Goal: Task Accomplishment & Management: Use online tool/utility

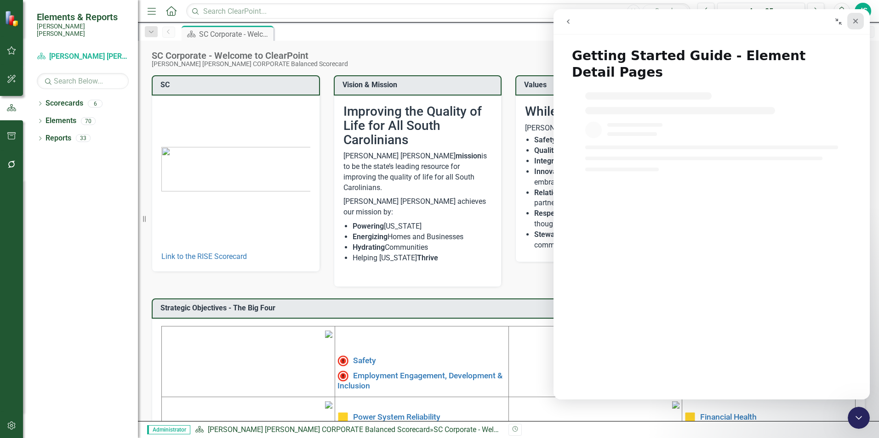
click at [851, 26] on div "Close" at bounding box center [855, 21] width 17 height 17
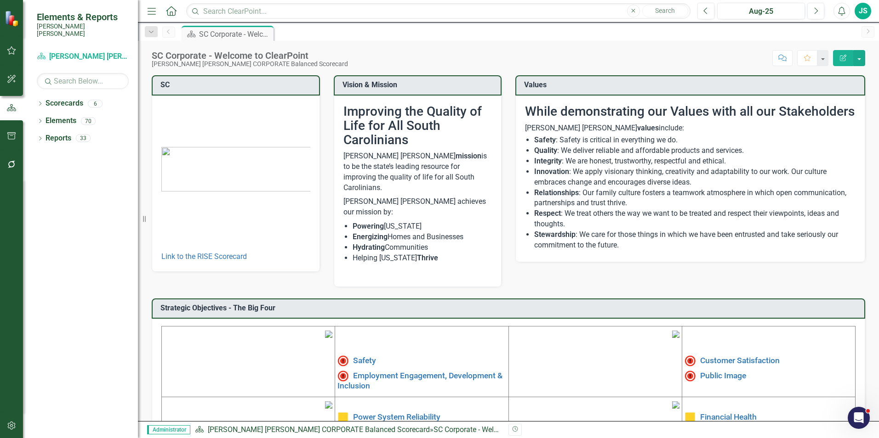
click at [863, 10] on div "JS" at bounding box center [862, 11] width 17 height 17
click at [853, 102] on link "Settings System Setup" at bounding box center [834, 97] width 73 height 17
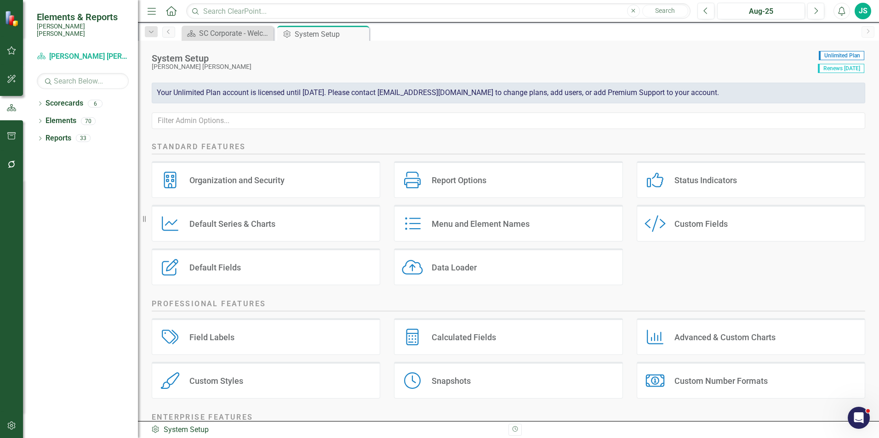
click at [866, 14] on div "JS" at bounding box center [862, 11] width 17 height 17
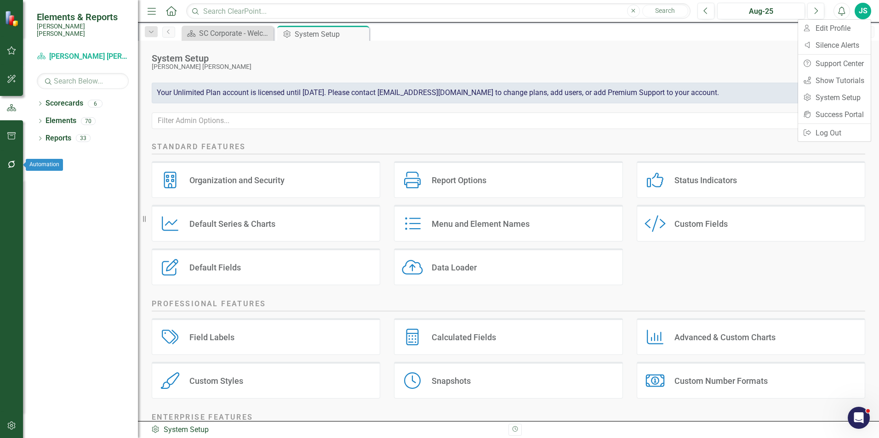
click at [11, 165] on icon "button" at bounding box center [12, 164] width 10 height 7
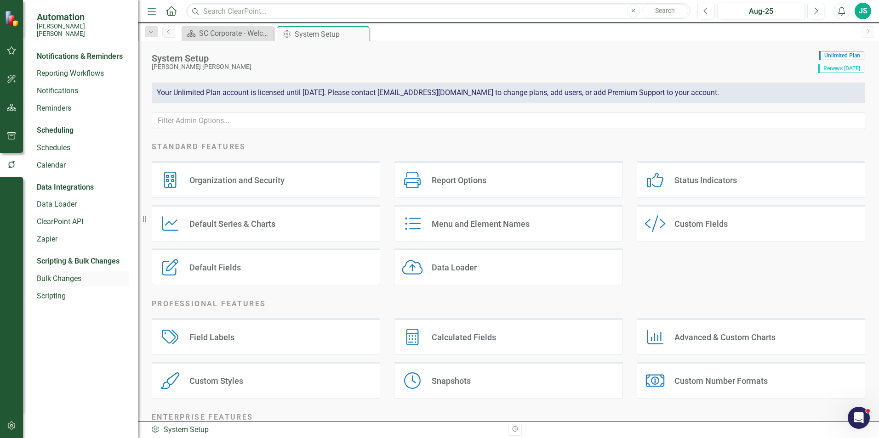
click at [75, 274] on link "Bulk Changes" at bounding box center [83, 279] width 92 height 11
click at [76, 292] on link "Scripting" at bounding box center [83, 296] width 92 height 11
click at [16, 19] on img at bounding box center [13, 19] width 16 height 16
click at [146, 12] on icon "Menu" at bounding box center [152, 11] width 12 height 10
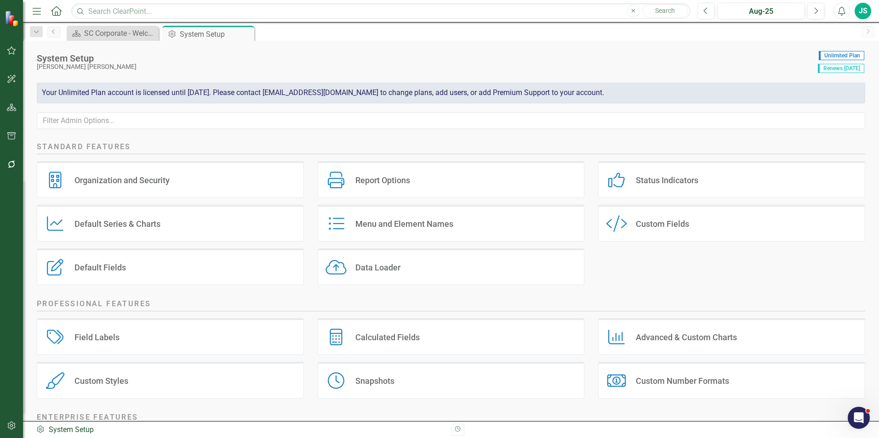
click at [43, 9] on icon "Menu" at bounding box center [37, 11] width 12 height 10
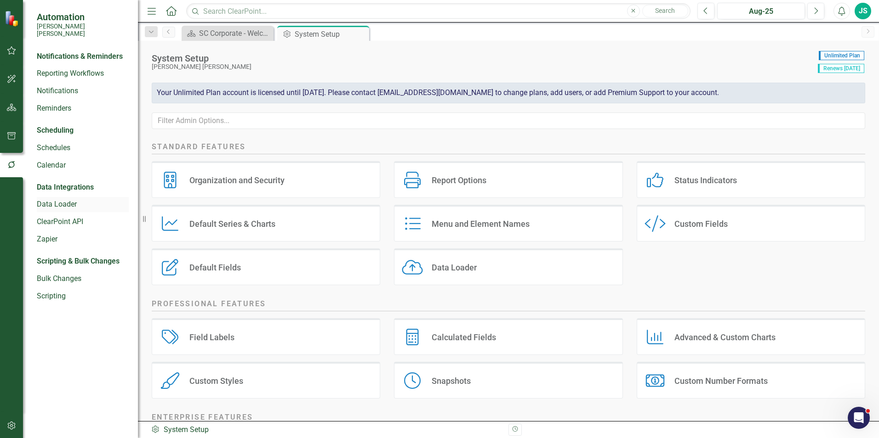
click at [73, 199] on link "Data Loader" at bounding box center [83, 204] width 92 height 11
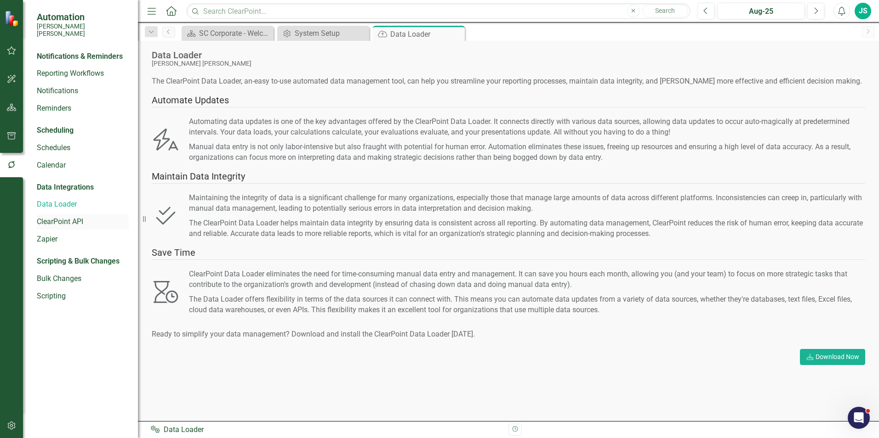
click at [88, 217] on link "ClearPoint API" at bounding box center [83, 222] width 92 height 11
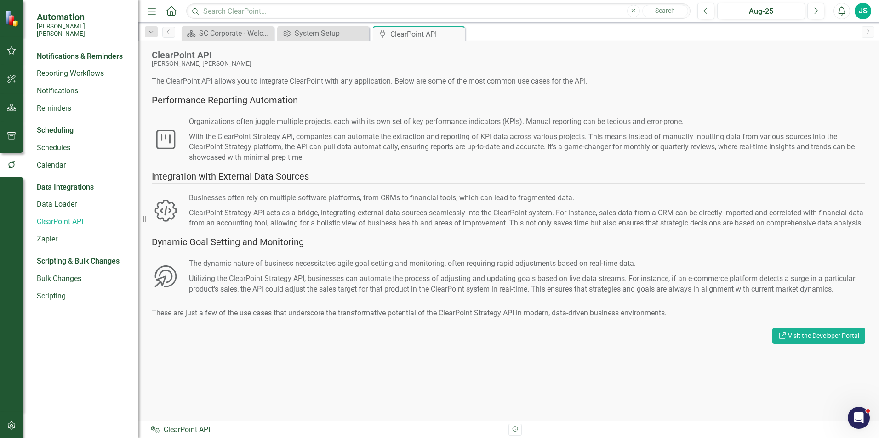
click at [862, 12] on div "JS" at bounding box center [862, 11] width 17 height 17
click at [854, 28] on link "User Edit Profile" at bounding box center [834, 28] width 73 height 17
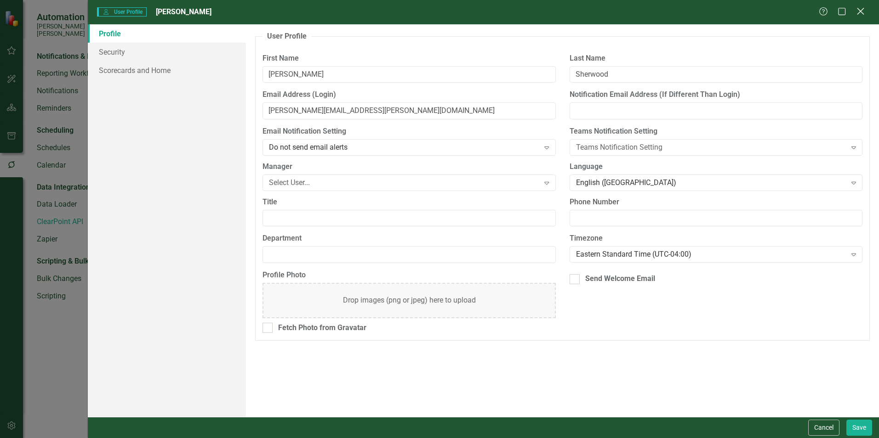
click at [861, 12] on icon "Close" at bounding box center [859, 11] width 11 height 9
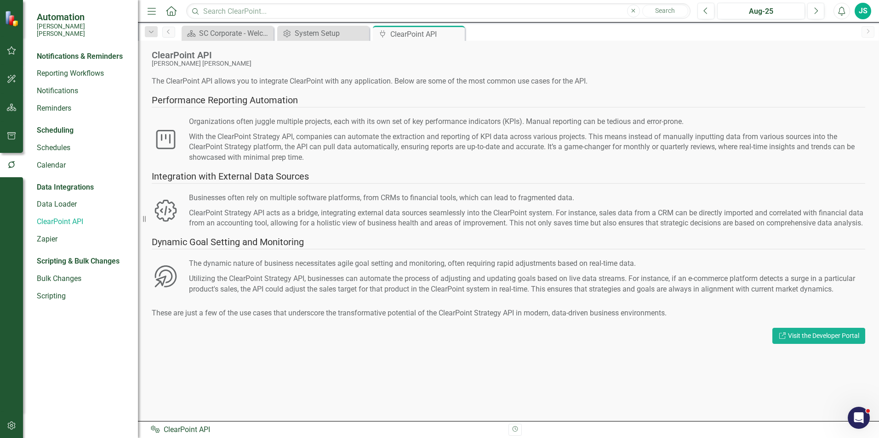
click at [859, 14] on div "JS" at bounding box center [862, 11] width 17 height 17
click at [836, 95] on link "Settings System Setup" at bounding box center [834, 97] width 73 height 17
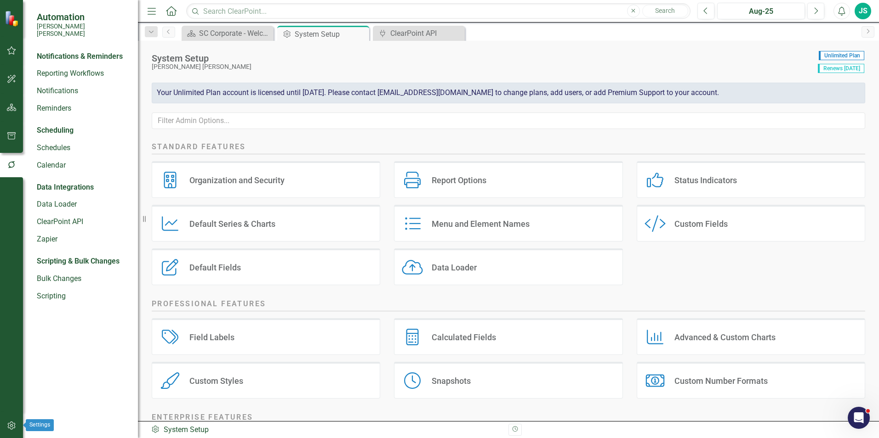
click at [16, 417] on button "button" at bounding box center [11, 426] width 21 height 19
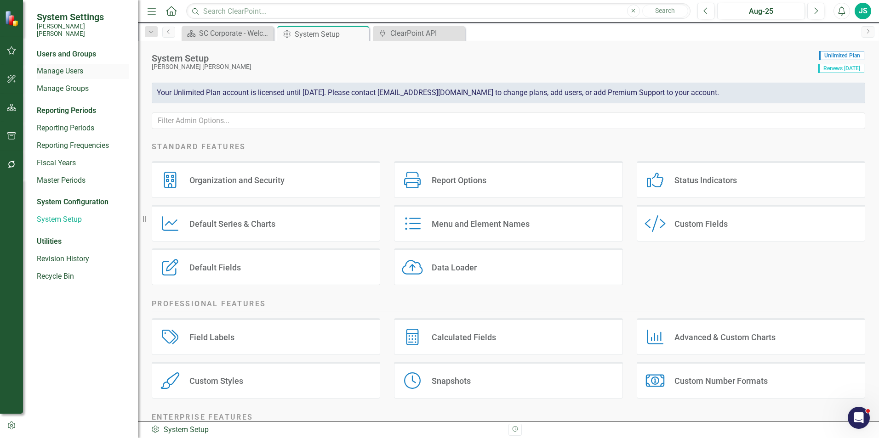
click at [77, 66] on link "Manage Users" at bounding box center [83, 71] width 92 height 11
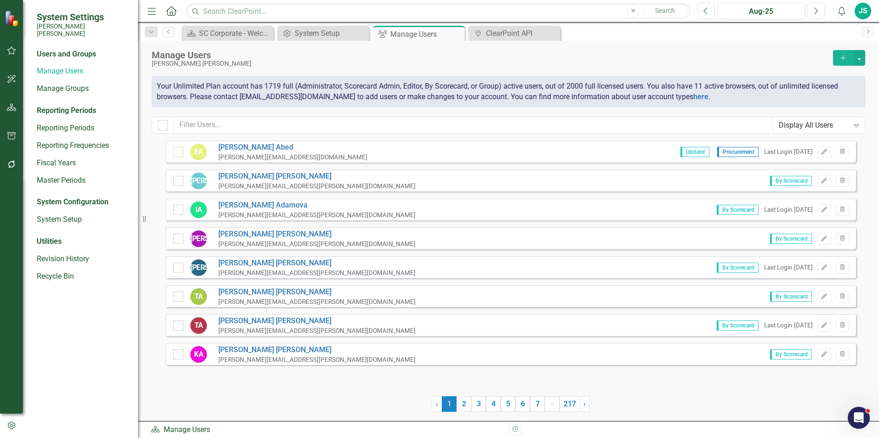
click at [252, 112] on div "Manage Users Santee Cooper Add Your Unlimited Plan account has 1719 full (Admin…" at bounding box center [508, 91] width 741 height 100
click at [253, 126] on input "text" at bounding box center [473, 125] width 599 height 17
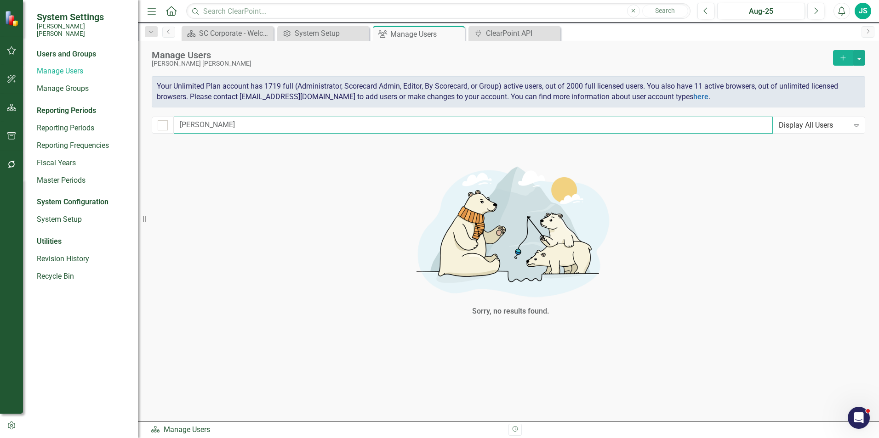
drag, startPoint x: 296, startPoint y: 132, endPoint x: 271, endPoint y: 136, distance: 25.5
click at [274, 135] on div "Manage Users Santee Cooper Add Your Unlimited Plan account has 1719 full (Admin…" at bounding box center [508, 91] width 741 height 100
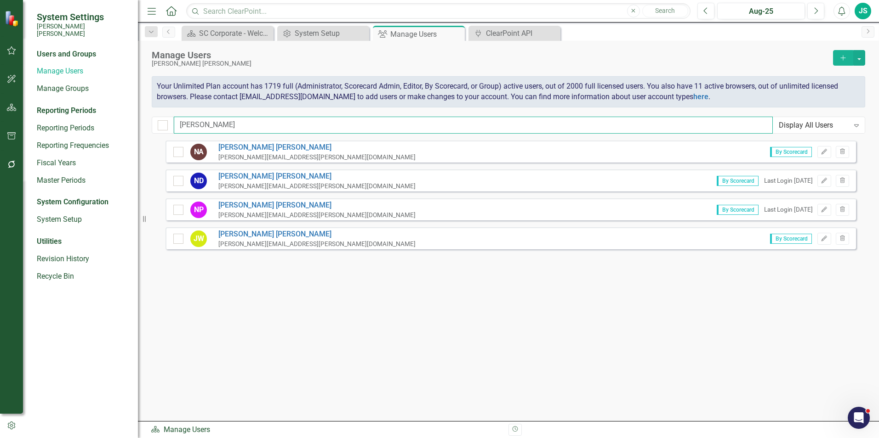
type input "nick"
click at [212, 177] on div "Nick Diaz nick.diaz@santeecooper.com" at bounding box center [313, 180] width 204 height 19
click at [234, 176] on link "Nick Diaz" at bounding box center [316, 176] width 197 height 11
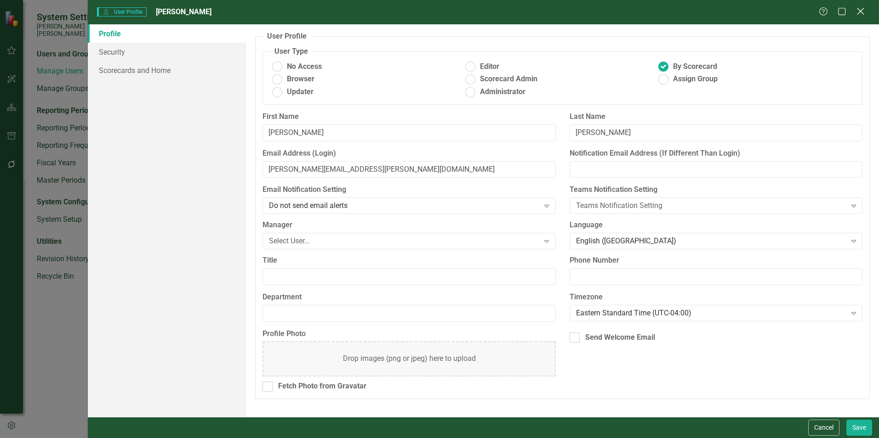
click at [861, 9] on icon "Close" at bounding box center [859, 11] width 11 height 9
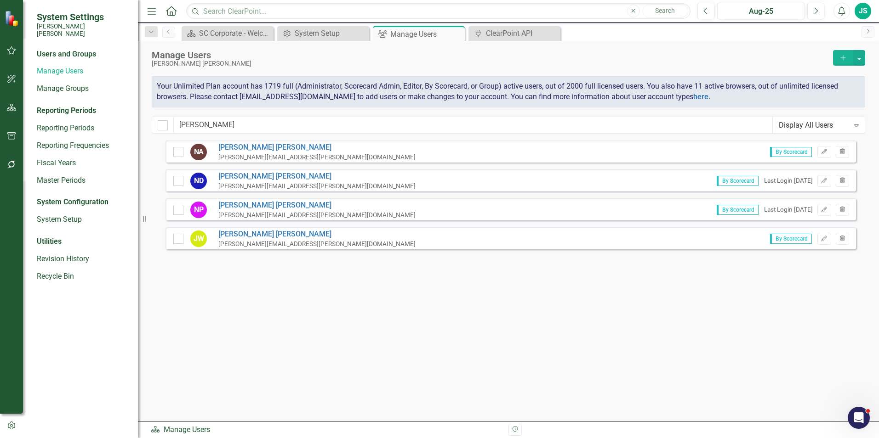
click at [509, 42] on div "Manage Users Santee Cooper Add Your Unlimited Plan account has 1719 full (Admin…" at bounding box center [508, 91] width 741 height 100
click at [511, 37] on div "ClearPoint API" at bounding box center [516, 33] width 61 height 11
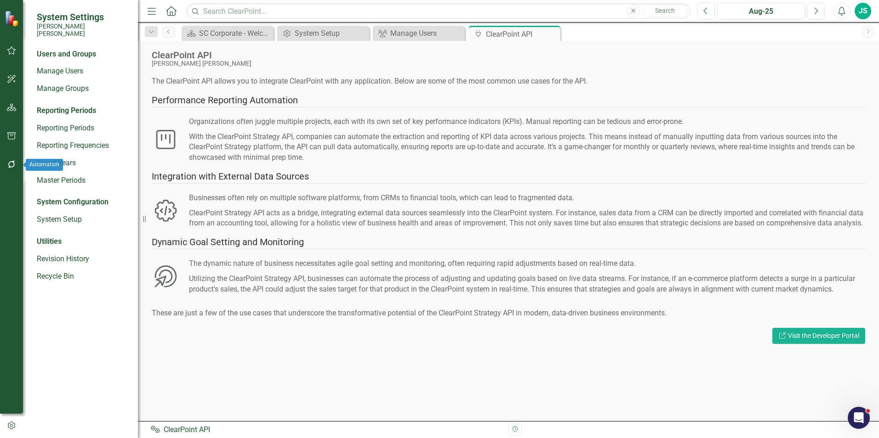
click at [7, 157] on button "button" at bounding box center [11, 164] width 21 height 19
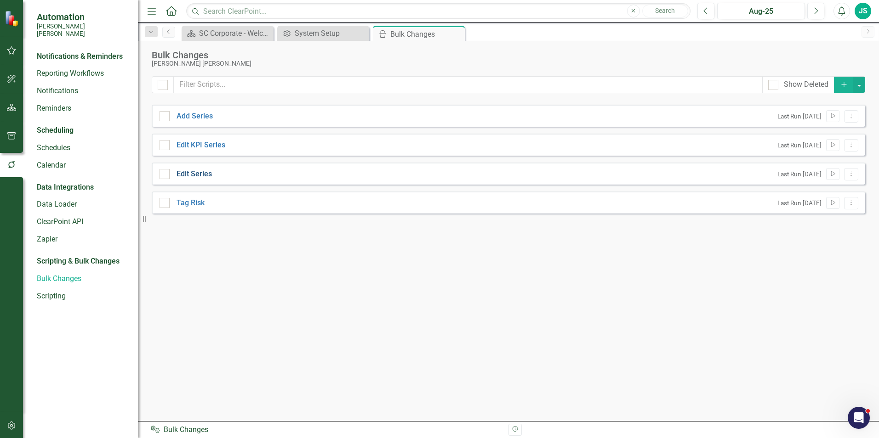
click at [198, 171] on link "Edit Series" at bounding box center [194, 174] width 35 height 11
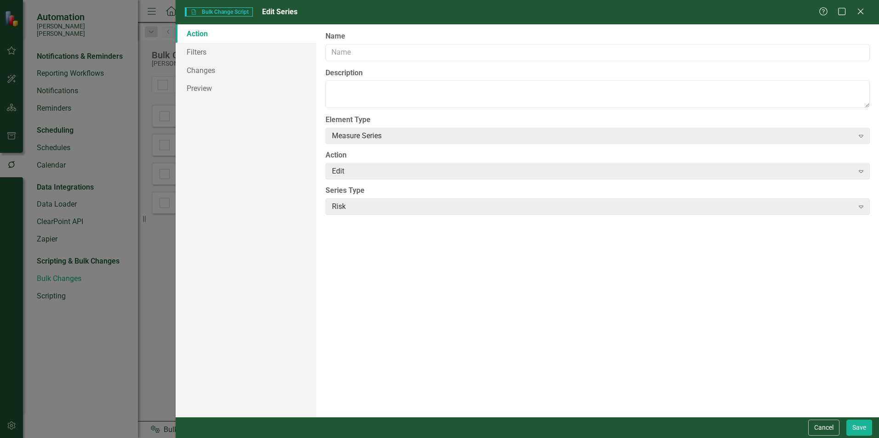
type input "Edit Series"
click at [402, 140] on div "Measure Series" at bounding box center [592, 136] width 521 height 11
click at [386, 173] on div "Edit" at bounding box center [592, 171] width 521 height 11
drag, startPoint x: 380, startPoint y: 216, endPoint x: 371, endPoint y: 180, distance: 37.5
click at [379, 216] on div "The first step in creating a bulk change script is defining the element type (o…" at bounding box center [597, 220] width 563 height 393
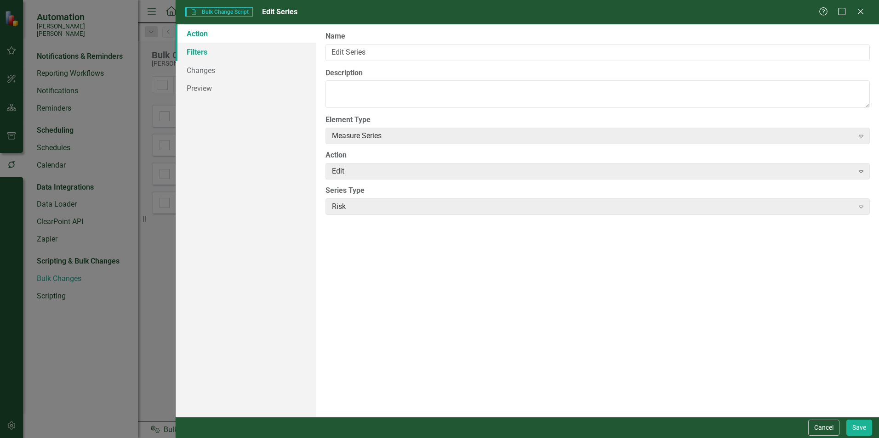
click at [208, 53] on link "Filters" at bounding box center [246, 52] width 141 height 18
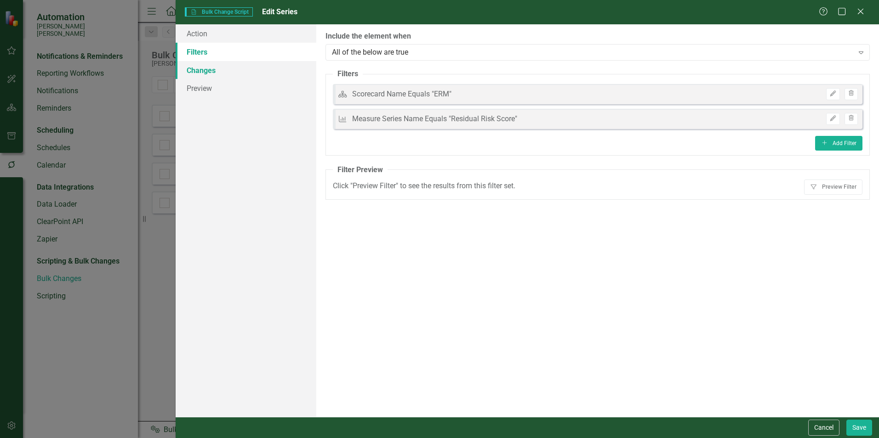
click at [217, 68] on link "Changes" at bounding box center [246, 70] width 141 height 18
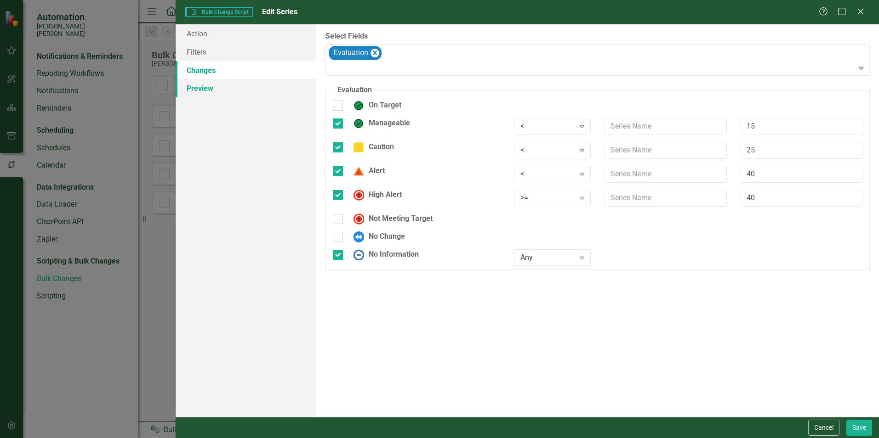
click at [215, 85] on link "Preview" at bounding box center [246, 88] width 141 height 18
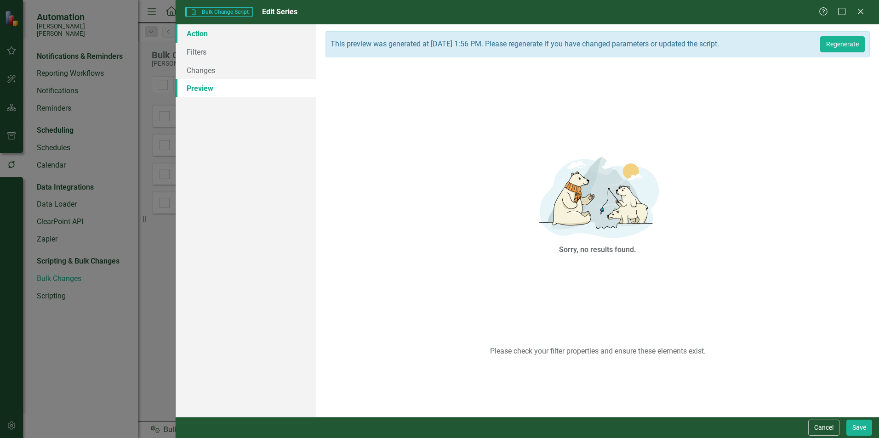
click at [208, 28] on link "Action" at bounding box center [246, 33] width 141 height 18
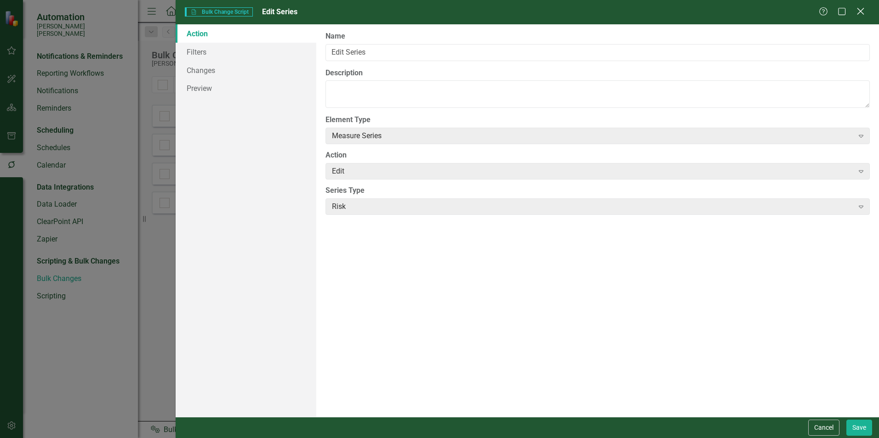
click at [864, 10] on div "Help Maximize Close" at bounding box center [844, 12] width 51 height 11
drag, startPoint x: 858, startPoint y: 9, endPoint x: 848, endPoint y: 10, distance: 9.7
click at [856, 9] on icon "Close" at bounding box center [860, 11] width 9 height 7
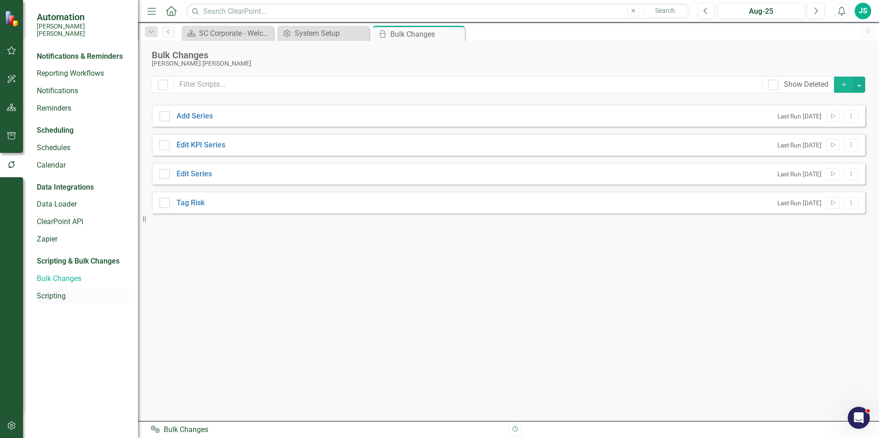
click at [49, 291] on link "Scripting" at bounding box center [83, 296] width 92 height 11
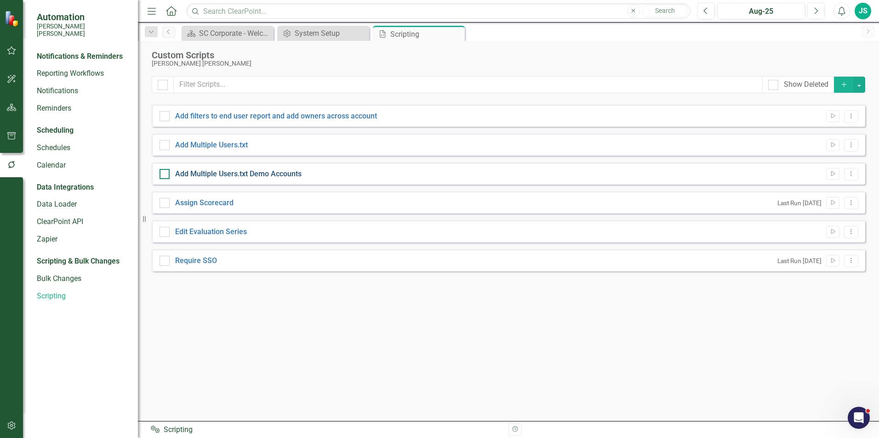
click at [259, 176] on link "Add Multiple Users.txt Demo Accounts" at bounding box center [238, 174] width 126 height 9
click at [165, 175] on input "Add Multiple Users.txt Demo Accounts" at bounding box center [162, 172] width 6 height 6
checkbox input "true"
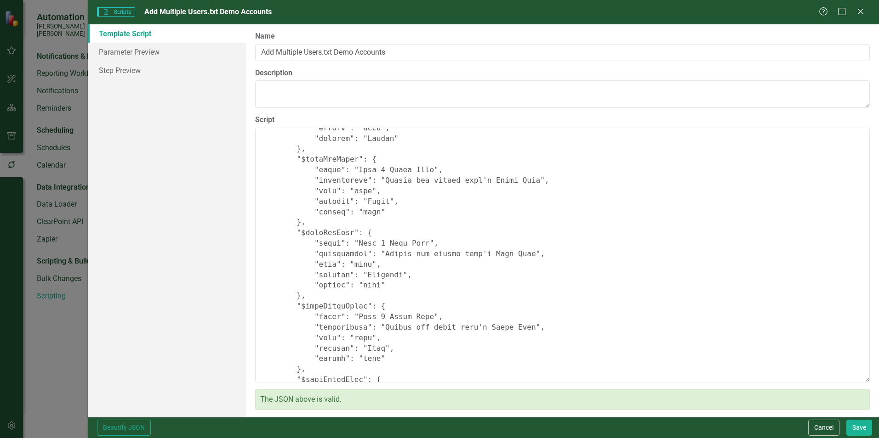
scroll to position [230, 0]
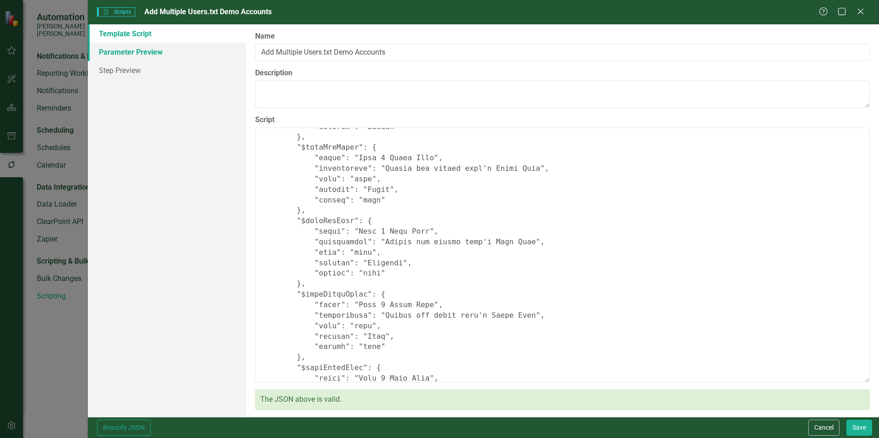
click at [162, 54] on link "Parameter Preview" at bounding box center [167, 52] width 158 height 18
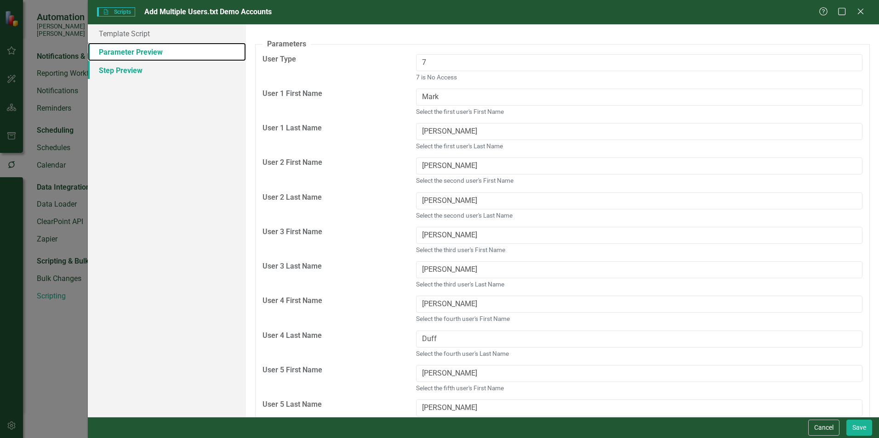
scroll to position [0, 0]
click at [143, 38] on link "Template Script" at bounding box center [167, 33] width 158 height 18
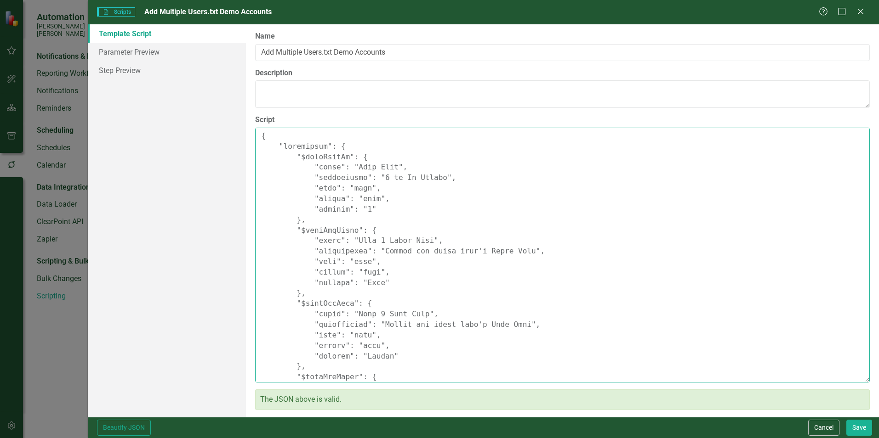
drag, startPoint x: 352, startPoint y: 275, endPoint x: 322, endPoint y: 218, distance: 64.4
click at [322, 218] on textarea "Script" at bounding box center [562, 255] width 615 height 255
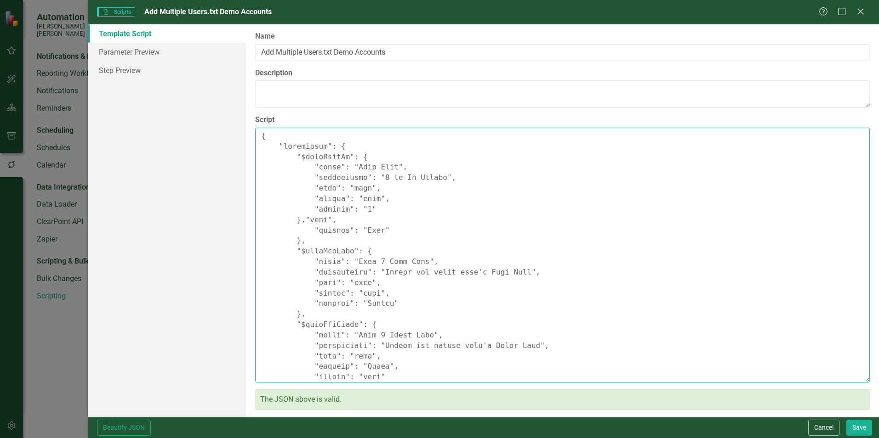
type textarea "{ "parameters": { "$userTypeId": { "label": "User Type", "description": "7 is N…"
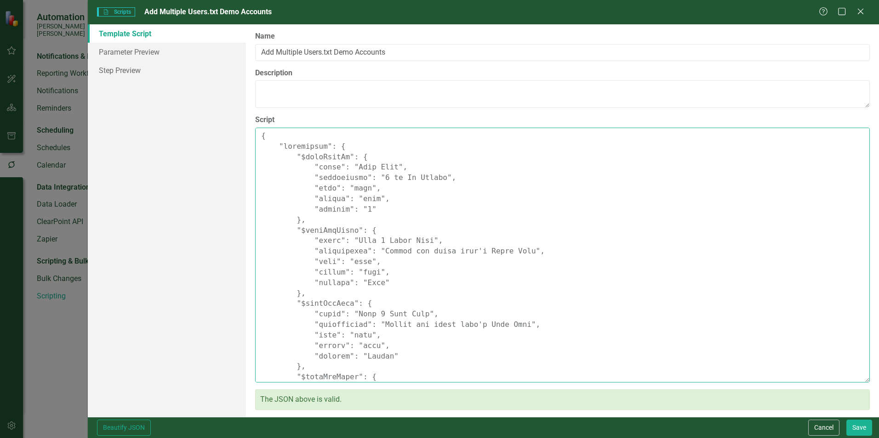
click at [423, 211] on textarea "Script" at bounding box center [562, 255] width 615 height 255
click at [395, 199] on textarea "Script" at bounding box center [562, 255] width 615 height 255
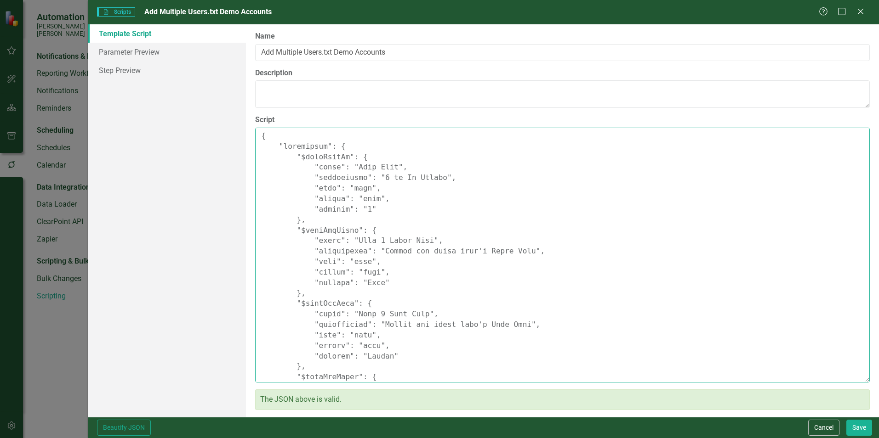
click at [395, 199] on textarea "Script" at bounding box center [562, 255] width 615 height 255
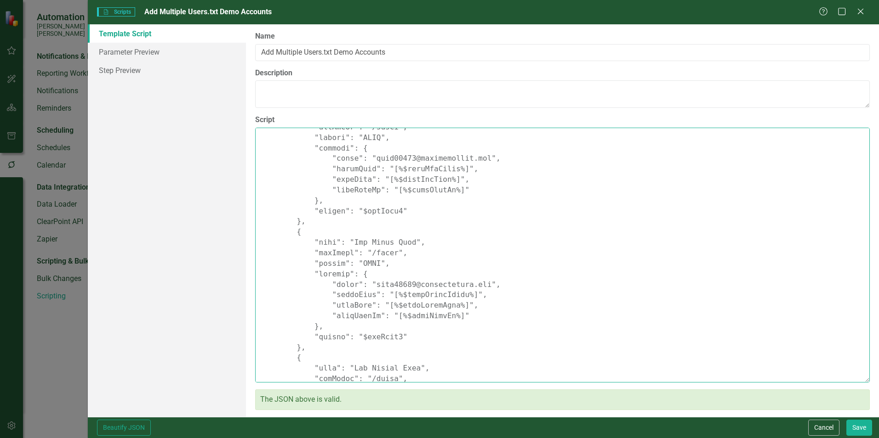
scroll to position [1526, 0]
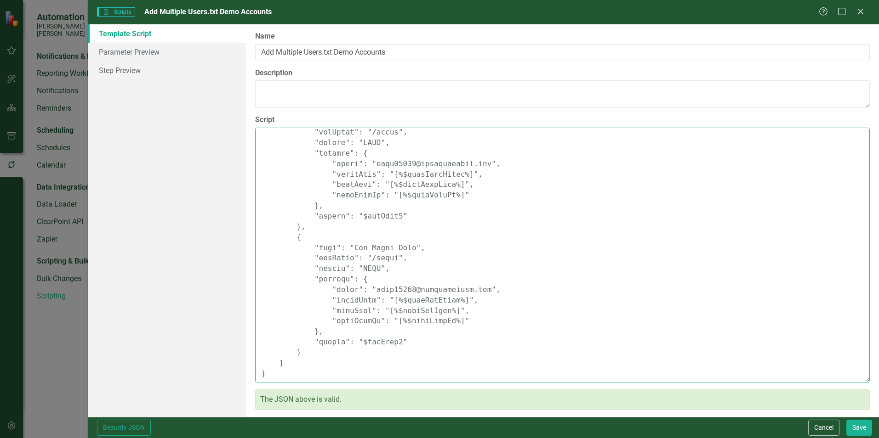
drag, startPoint x: 262, startPoint y: 137, endPoint x: 312, endPoint y: 447, distance: 313.3
click at [312, 438] on html "Automation Santee Cooper Notifications & Reminders Reporting Workflows Notifica…" at bounding box center [439, 219] width 879 height 438
click at [862, 14] on icon "Close" at bounding box center [859, 11] width 11 height 9
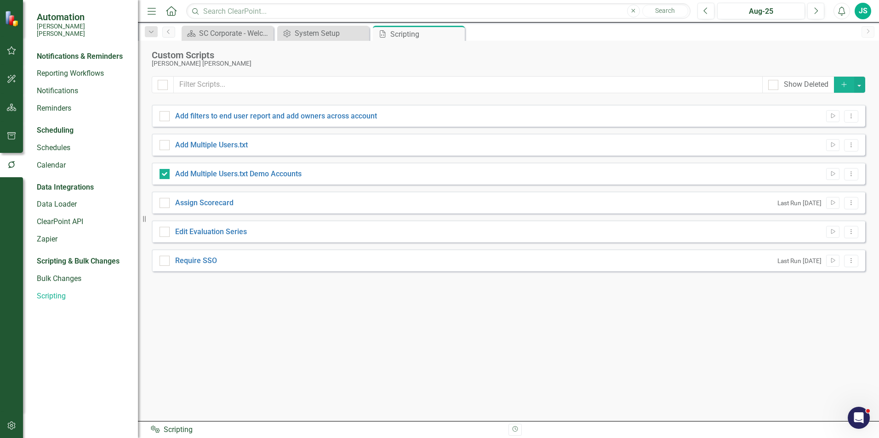
click at [837, 85] on button "Add" at bounding box center [844, 85] width 20 height 16
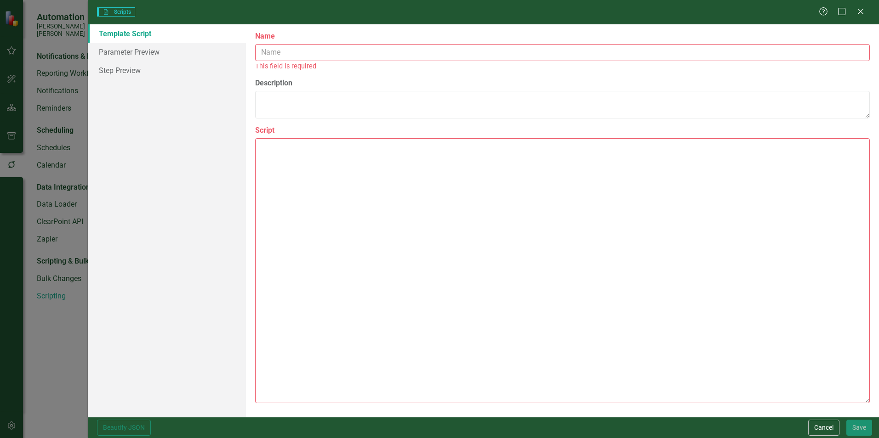
click at [474, 199] on textarea "Script" at bounding box center [562, 271] width 615 height 266
paste textarea "{ "parameters": { "$userTypeId": { "label": "User Type", "description": "7 is N…"
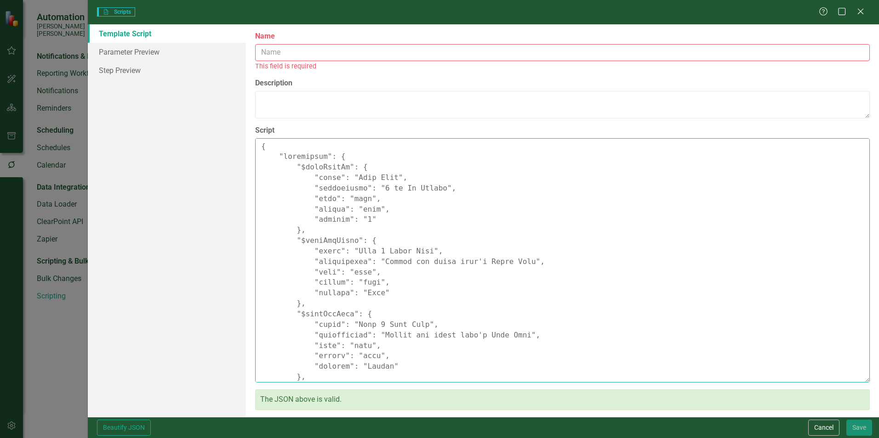
scroll to position [1512, 0]
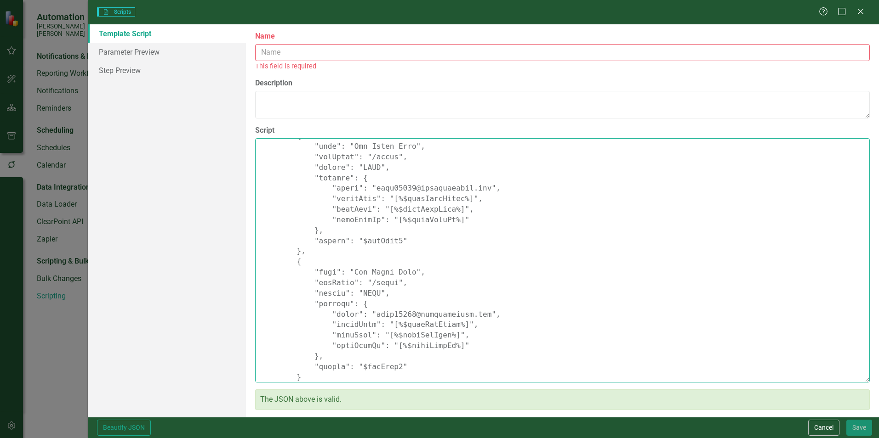
type textarea "{ "parameters": { "$userTypeId": { "label": "User Type", "description": "7 is N…"
click at [298, 55] on input "Name" at bounding box center [562, 52] width 615 height 17
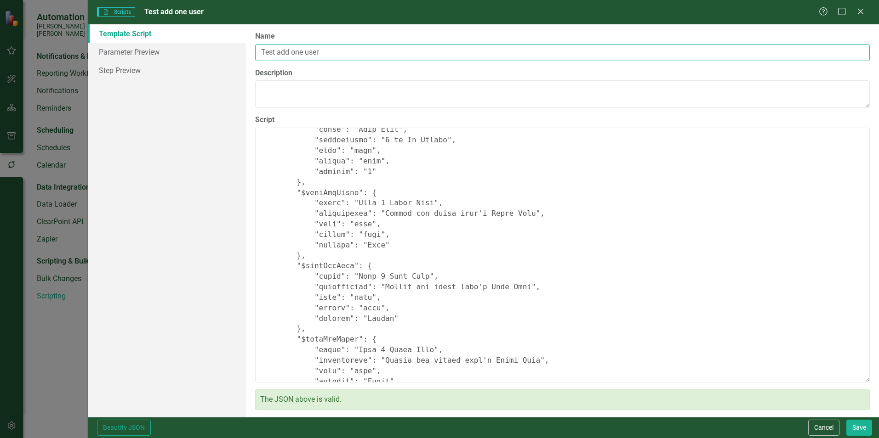
scroll to position [9, 0]
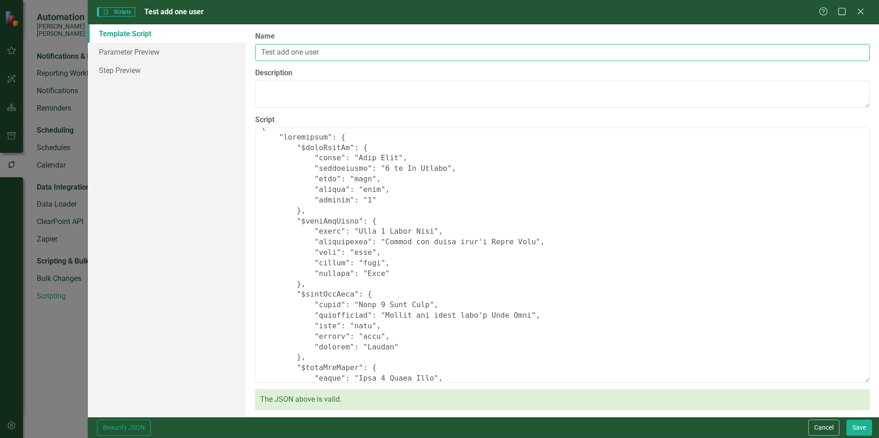
type input "Test add one user"
click at [361, 201] on textarea "Script" at bounding box center [562, 255] width 615 height 255
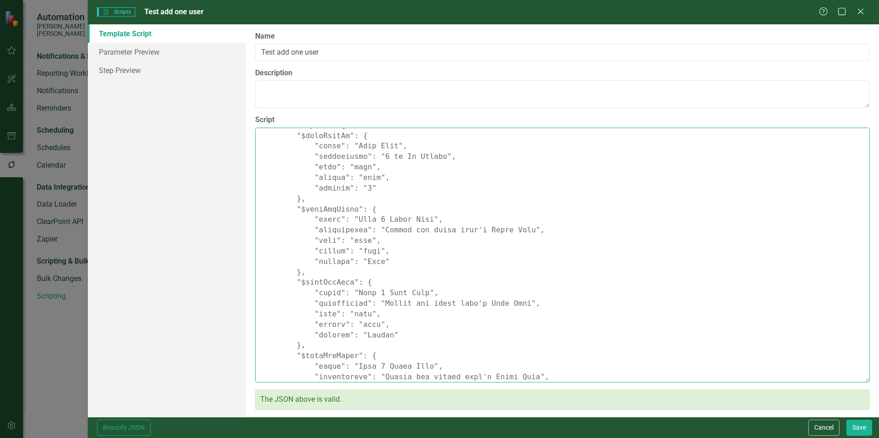
scroll to position [29, 0]
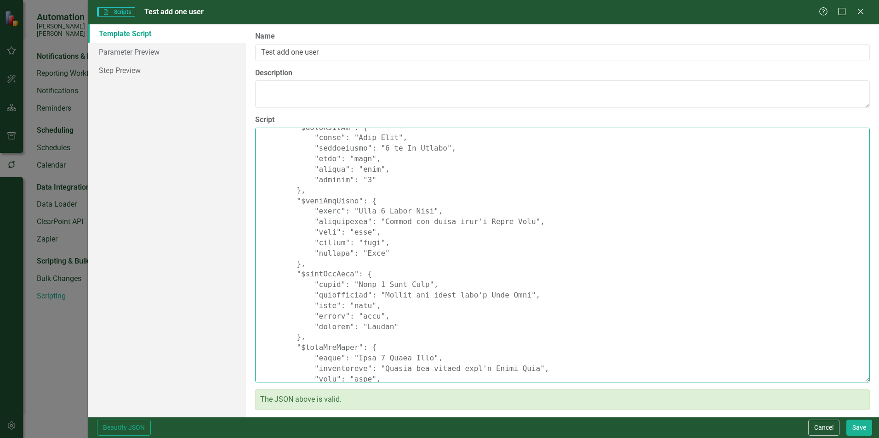
drag, startPoint x: 291, startPoint y: 228, endPoint x: 298, endPoint y: 339, distance: 111.0
click at [298, 339] on textarea "Script" at bounding box center [562, 255] width 615 height 255
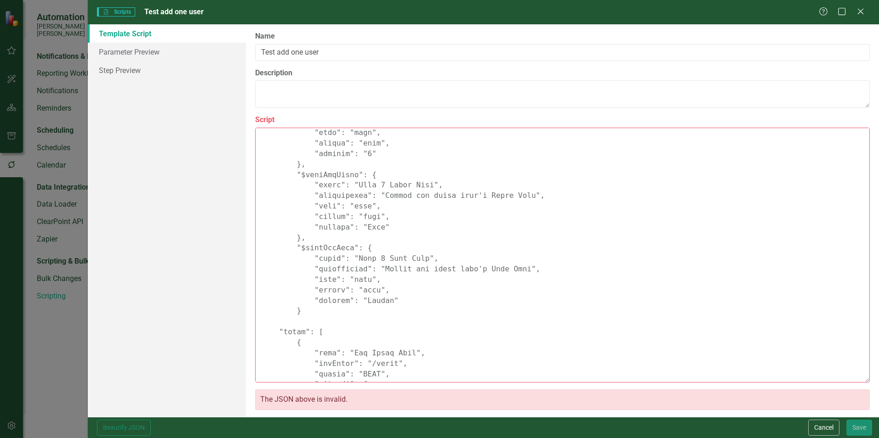
scroll to position [56, 0]
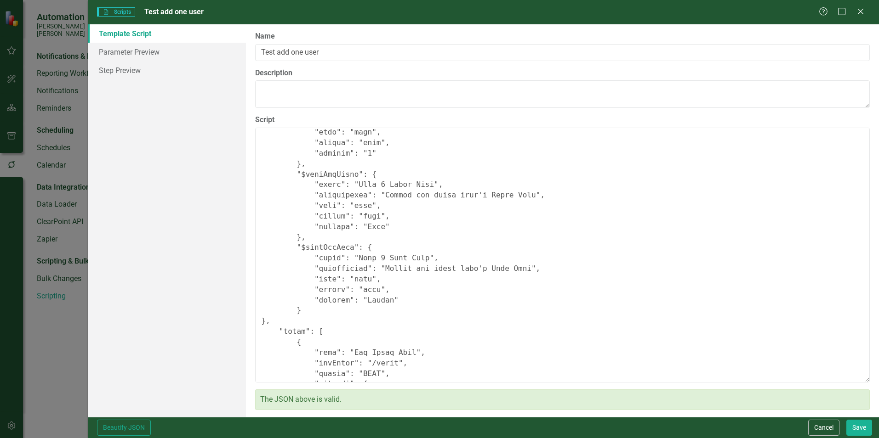
type textarea "{ "parameters": { "$userTypeId": { "label": "User Type", "description": "7 is N…"
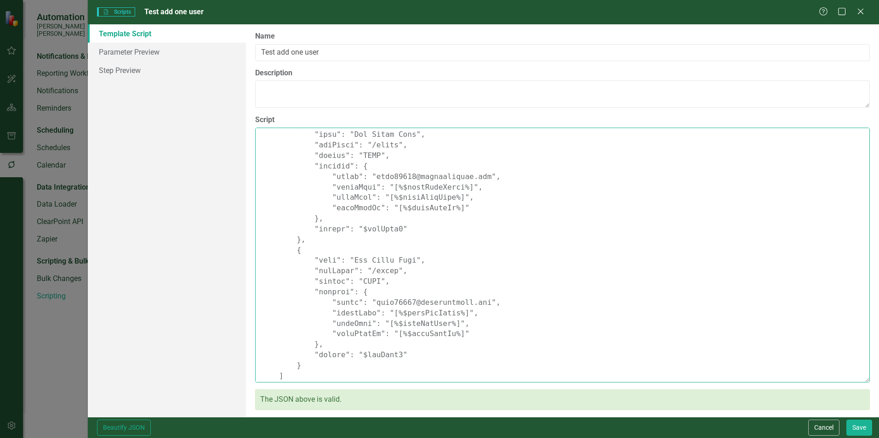
scroll to position [791, 0]
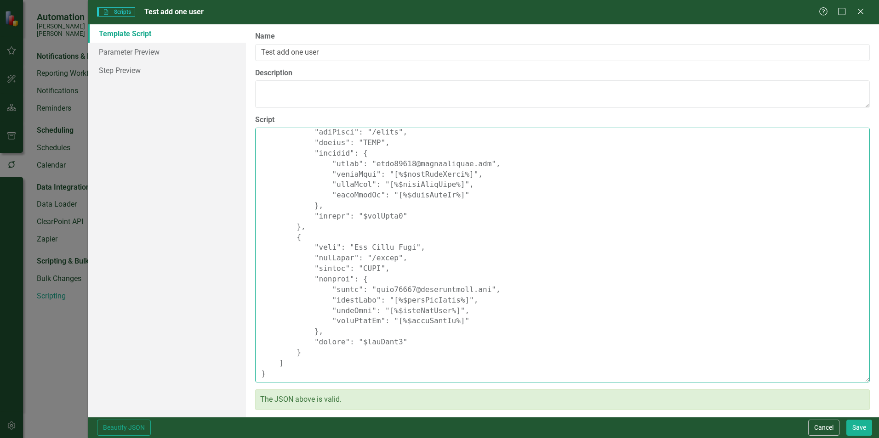
drag, startPoint x: 292, startPoint y: 249, endPoint x: 415, endPoint y: 364, distance: 168.8
click at [415, 364] on textarea "Script" at bounding box center [562, 255] width 615 height 255
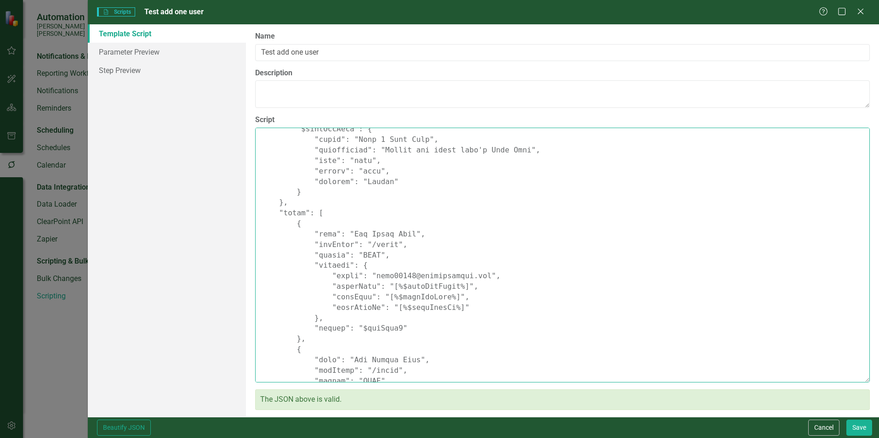
scroll to position [0, 0]
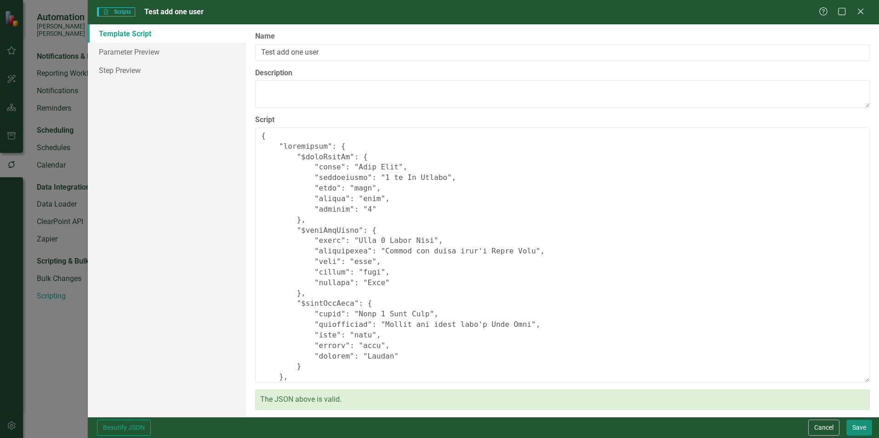
click at [861, 429] on button "Save" at bounding box center [859, 428] width 26 height 16
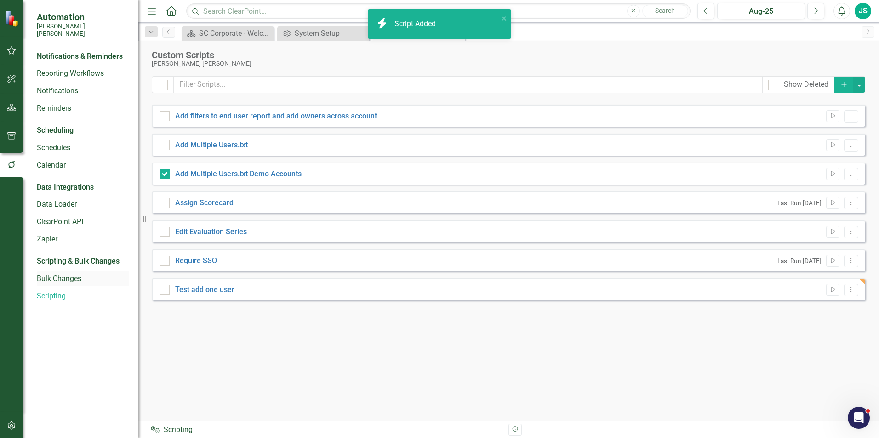
click at [94, 274] on link "Bulk Changes" at bounding box center [83, 279] width 92 height 11
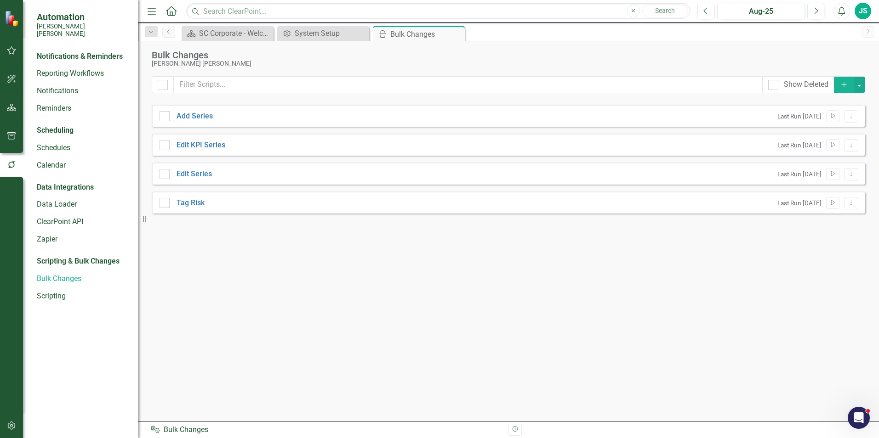
click at [841, 86] on icon "Add" at bounding box center [844, 84] width 8 height 6
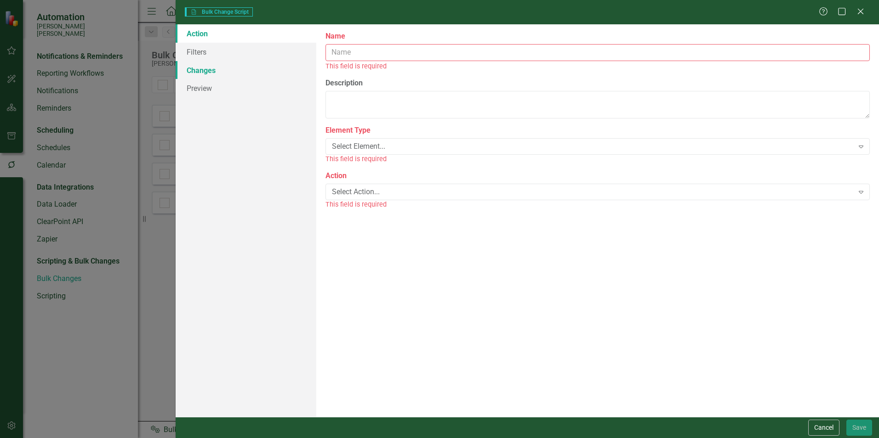
click at [261, 76] on link "Changes" at bounding box center [246, 70] width 141 height 18
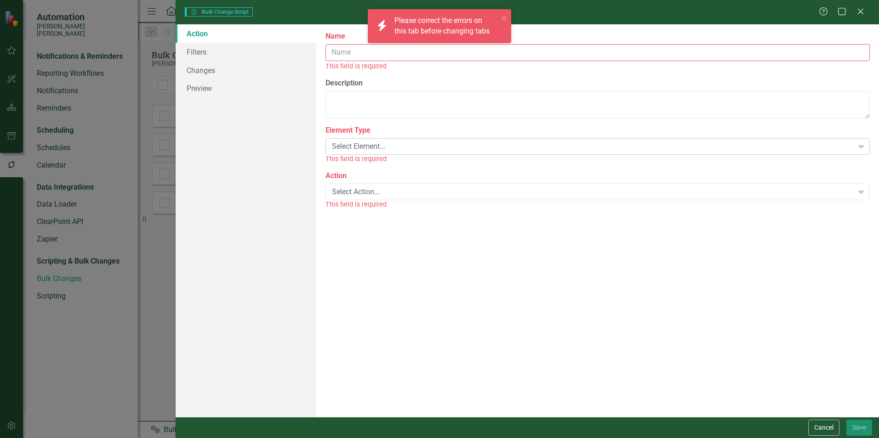
click at [373, 154] on div "Select Element... Expand" at bounding box center [597, 146] width 544 height 17
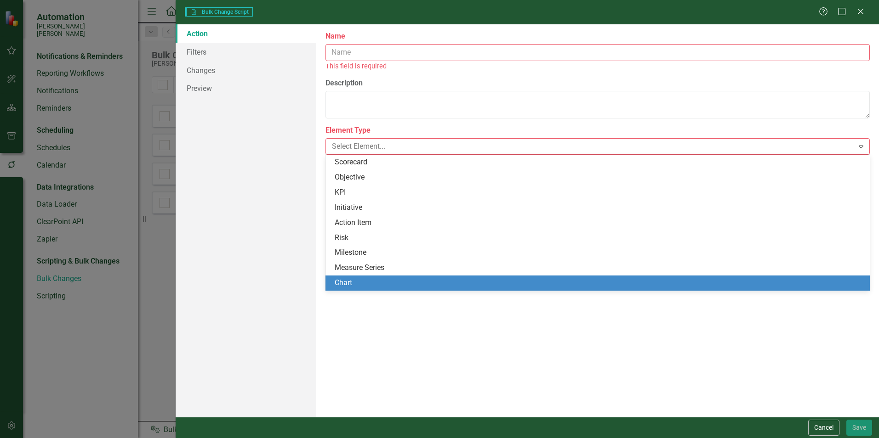
click at [383, 334] on div "The first step in creating a bulk change script is defining the element type (o…" at bounding box center [597, 220] width 563 height 393
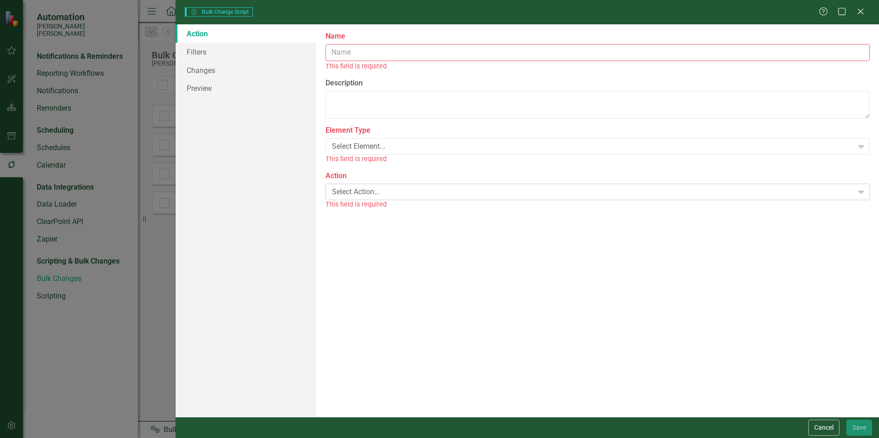
click at [365, 192] on div "Select Action..." at bounding box center [592, 192] width 521 height 11
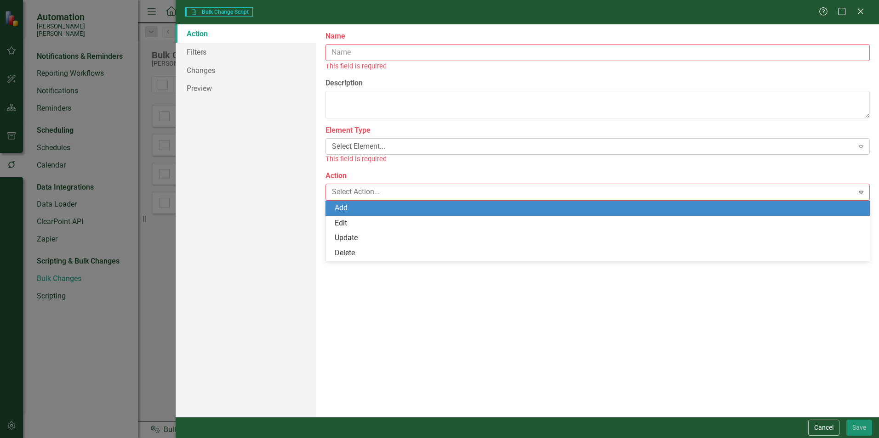
click at [358, 142] on div "Select Element..." at bounding box center [592, 146] width 521 height 11
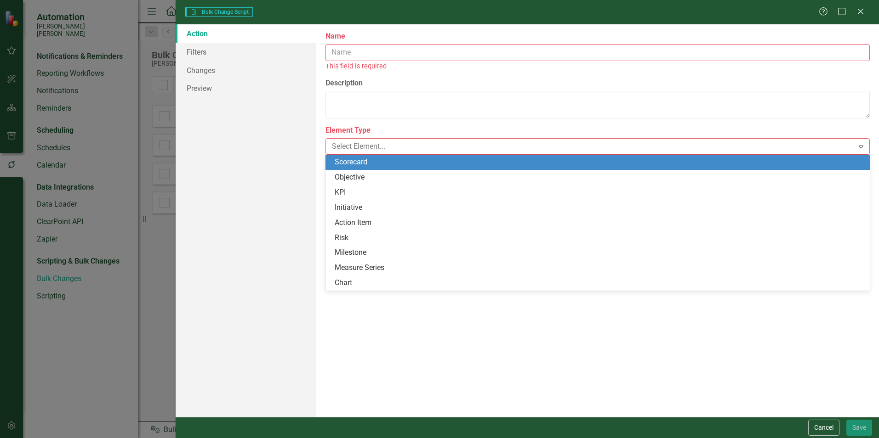
click at [359, 170] on div "Scorecard" at bounding box center [597, 162] width 544 height 15
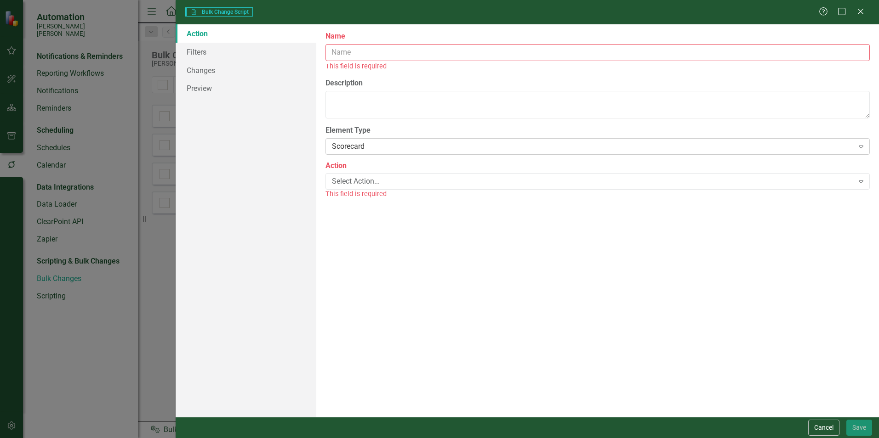
click at [355, 148] on div "Scorecard" at bounding box center [592, 146] width 521 height 11
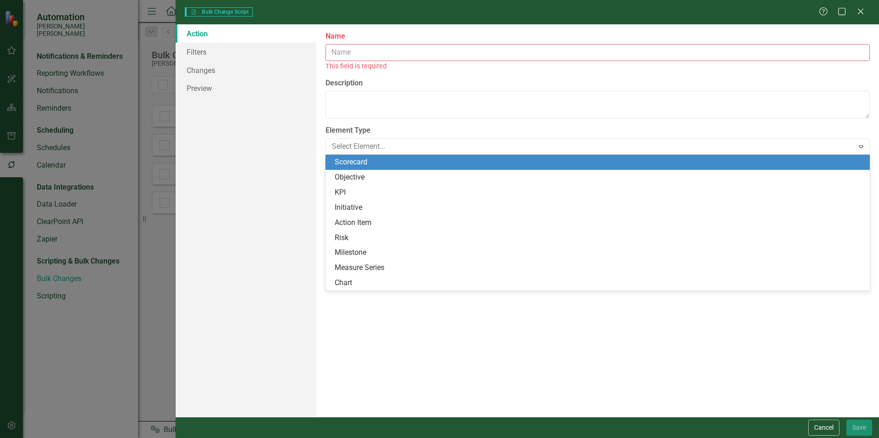
click at [354, 158] on div "Scorecard" at bounding box center [600, 162] width 530 height 11
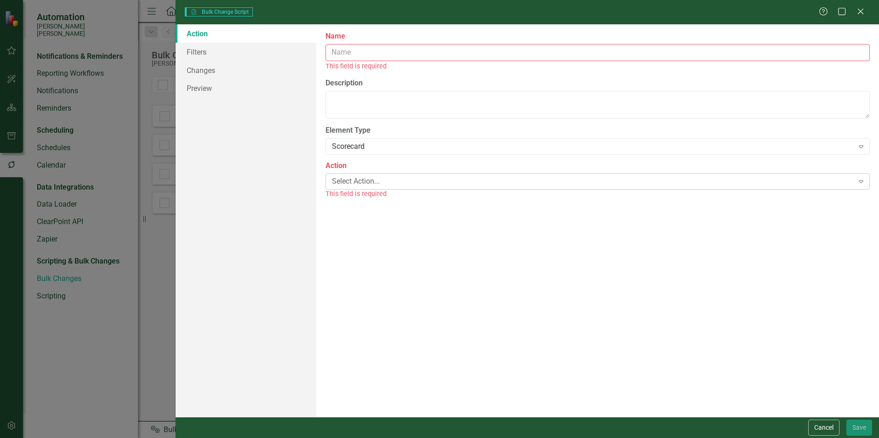
click at [353, 181] on div "Select Action..." at bounding box center [592, 182] width 521 height 11
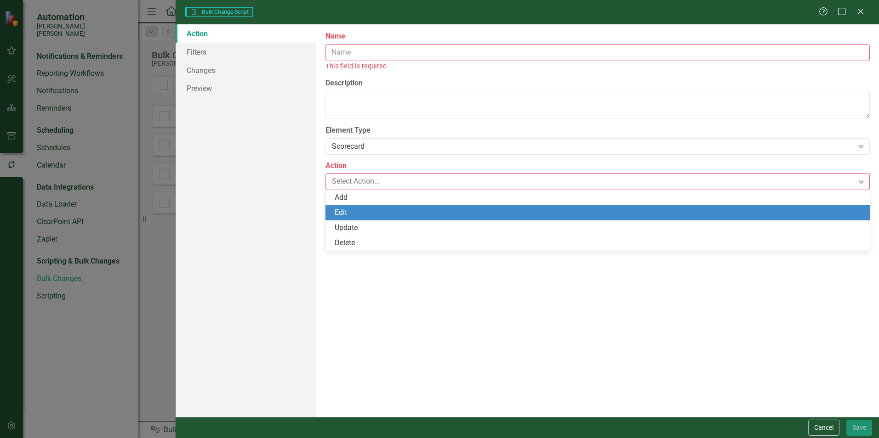
click at [355, 210] on div "Edit" at bounding box center [600, 213] width 530 height 11
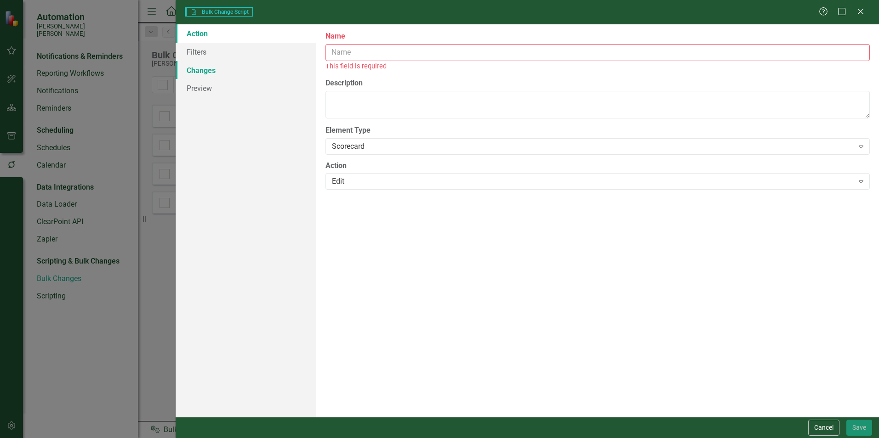
click at [255, 72] on link "Changes" at bounding box center [246, 70] width 141 height 18
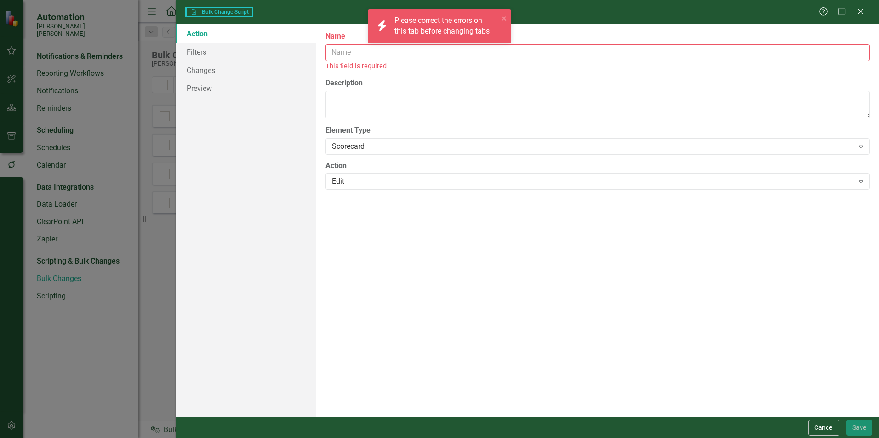
click at [342, 63] on div "This field is required" at bounding box center [597, 66] width 544 height 11
click at [344, 59] on input "Name" at bounding box center [597, 52] width 544 height 17
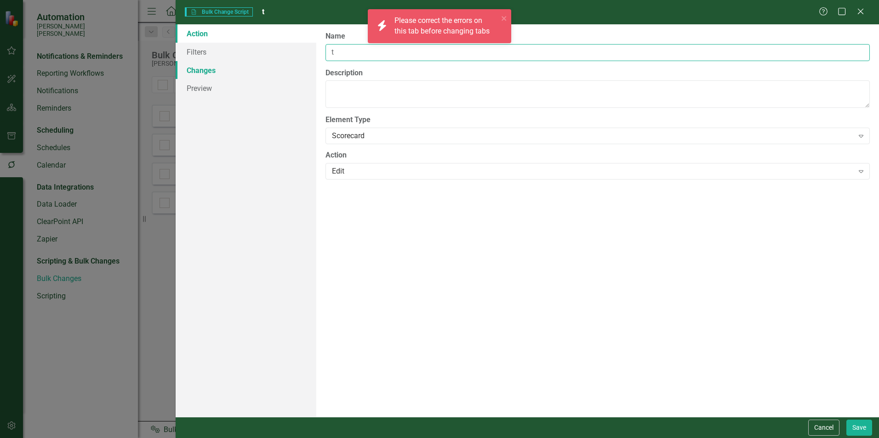
type input "t"
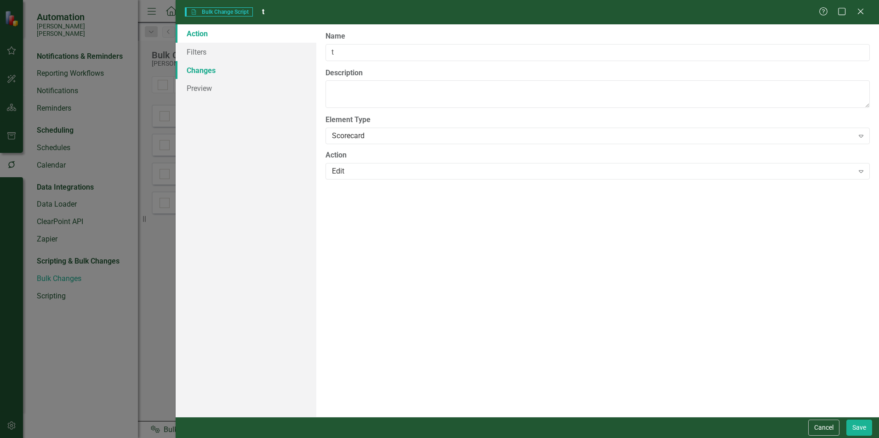
click at [266, 73] on link "Changes" at bounding box center [246, 70] width 141 height 18
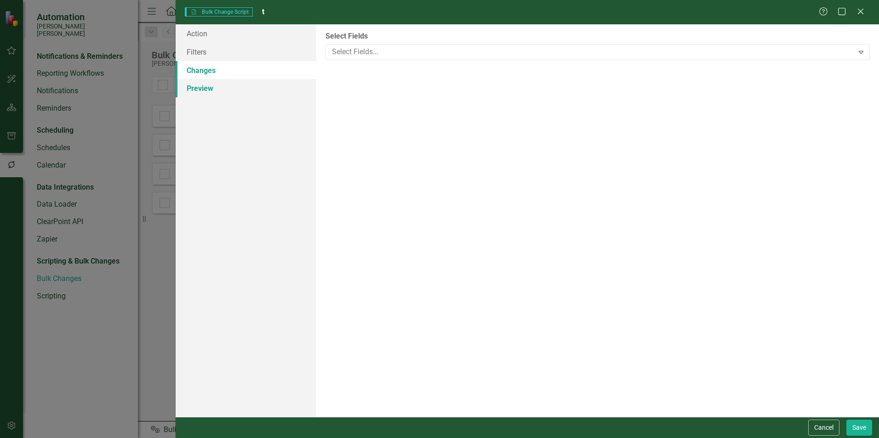
click at [268, 82] on link "Preview" at bounding box center [246, 88] width 141 height 18
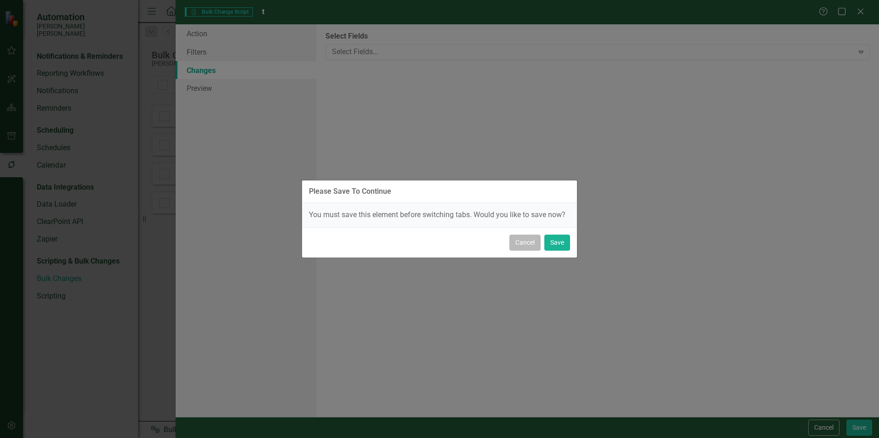
click at [531, 238] on button "Cancel" at bounding box center [524, 243] width 31 height 16
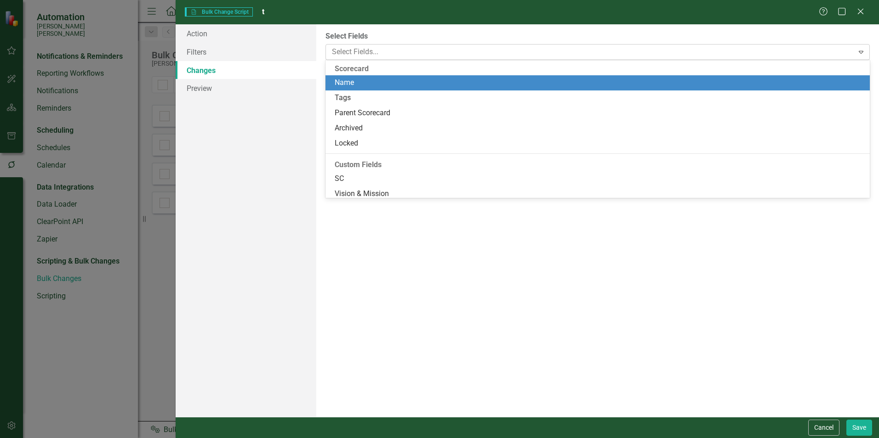
click at [474, 57] on div at bounding box center [590, 52] width 525 height 12
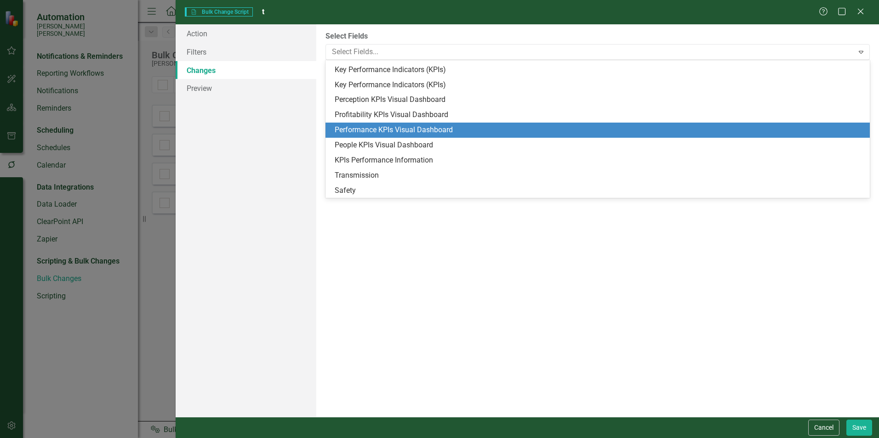
scroll to position [261, 0]
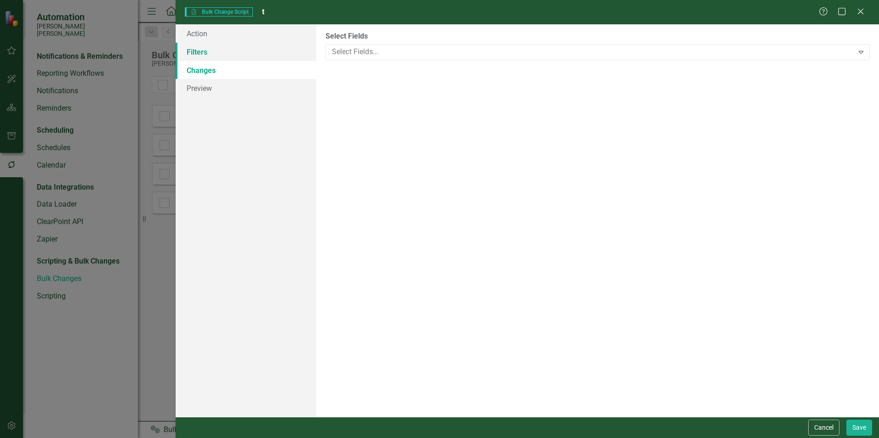
click at [279, 58] on link "Filters" at bounding box center [246, 52] width 141 height 18
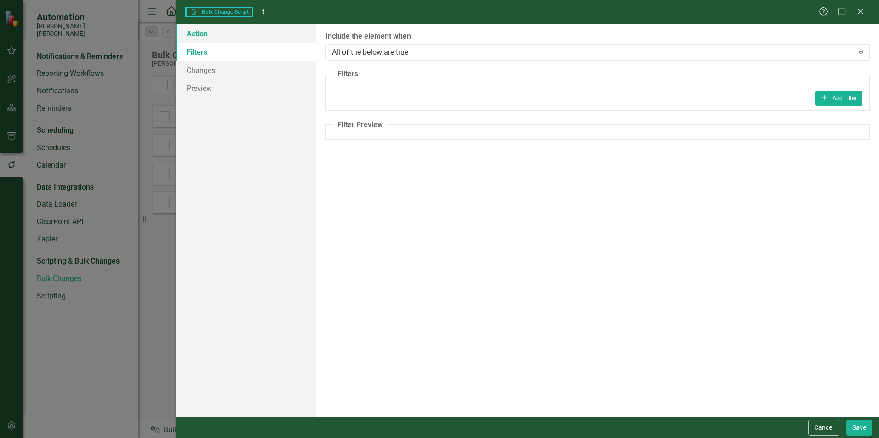
click at [264, 39] on link "Action" at bounding box center [246, 33] width 141 height 18
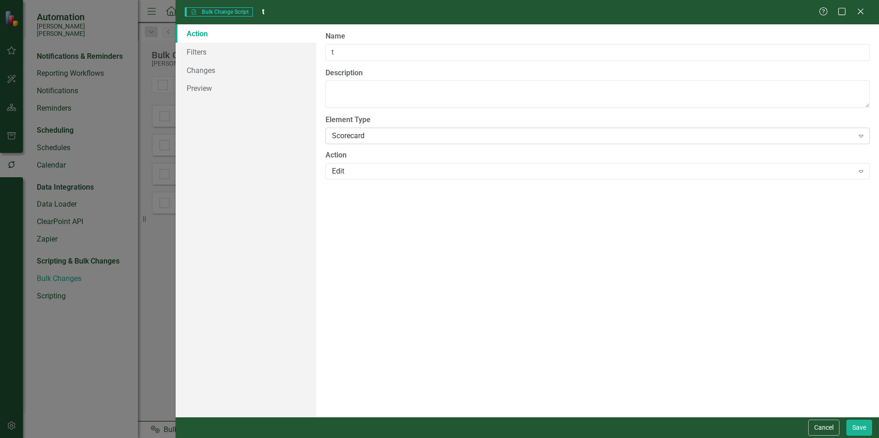
click at [460, 130] on div "Scorecard Expand" at bounding box center [597, 136] width 544 height 17
click at [860, 18] on div "Scripting Bulk Change Script t Help Maximize Close" at bounding box center [527, 12] width 703 height 24
click at [860, 17] on div "Close" at bounding box center [859, 12] width 11 height 12
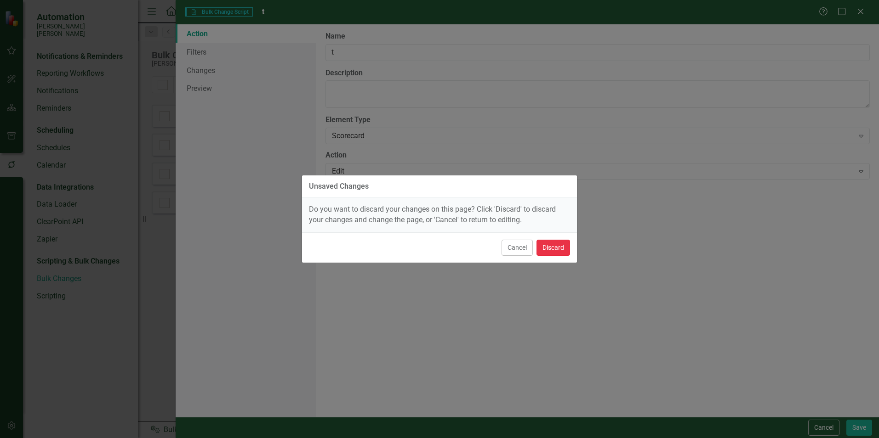
click at [548, 245] on button "Discard" at bounding box center [553, 248] width 34 height 16
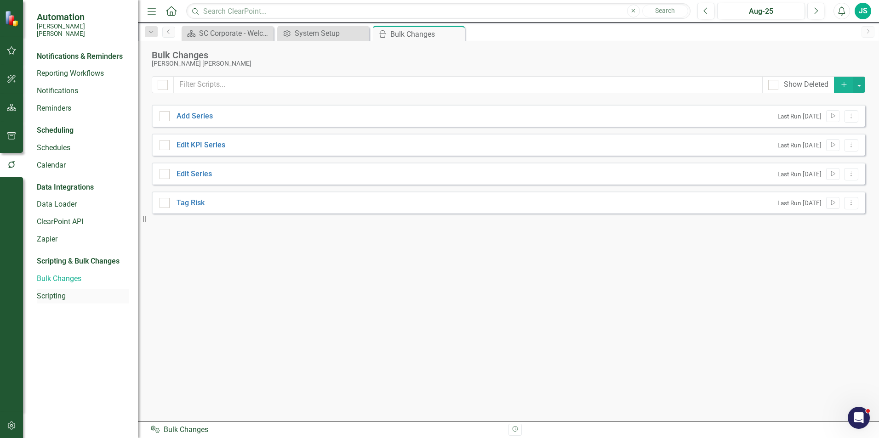
click at [96, 289] on div "Scripting" at bounding box center [83, 296] width 92 height 15
click at [70, 292] on link "Scripting" at bounding box center [83, 296] width 92 height 11
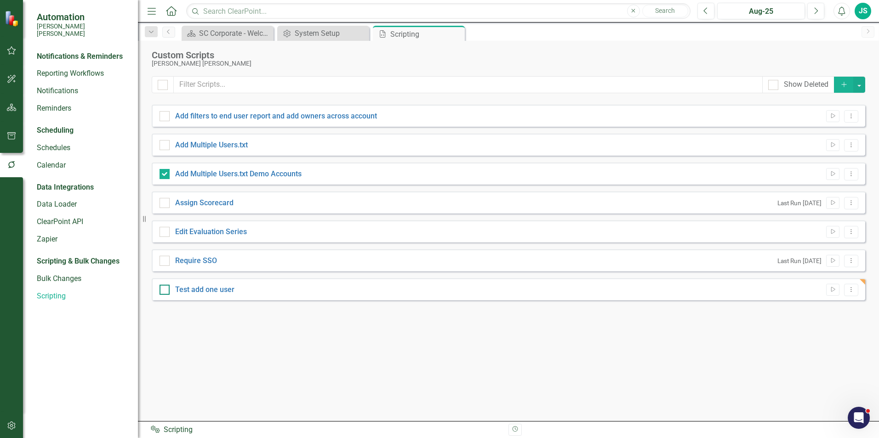
click at [225, 295] on div "Test add one user" at bounding box center [204, 290] width 59 height 11
click at [165, 291] on input "Test add one user" at bounding box center [162, 288] width 6 height 6
click at [217, 293] on link "Test add one user" at bounding box center [204, 289] width 59 height 9
click at [165, 291] on input "Test add one user" at bounding box center [162, 288] width 6 height 6
checkbox input "false"
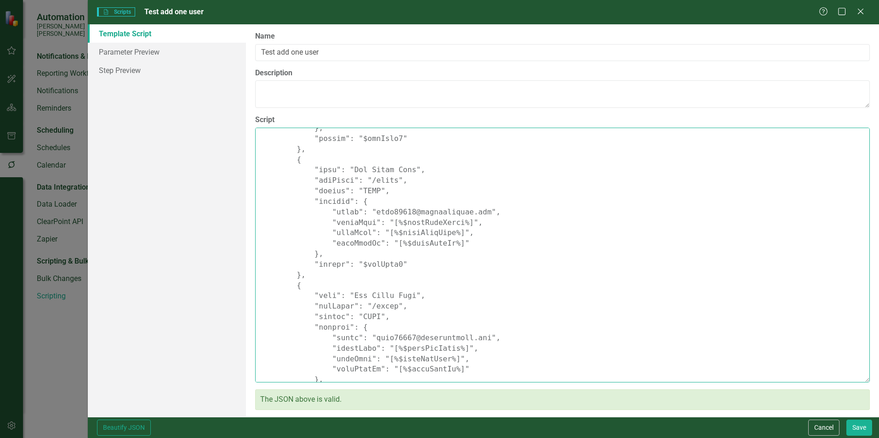
scroll to position [791, 0]
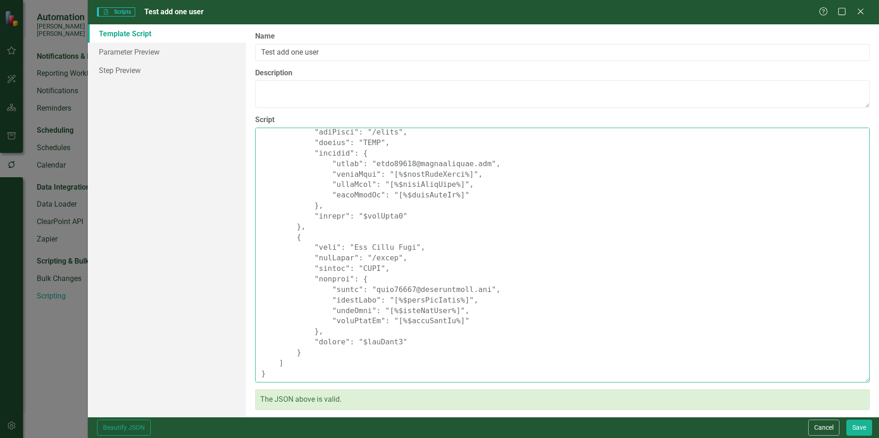
drag, startPoint x: 294, startPoint y: 189, endPoint x: 397, endPoint y: 357, distance: 197.0
click at [397, 357] on textarea "Script" at bounding box center [562, 255] width 615 height 255
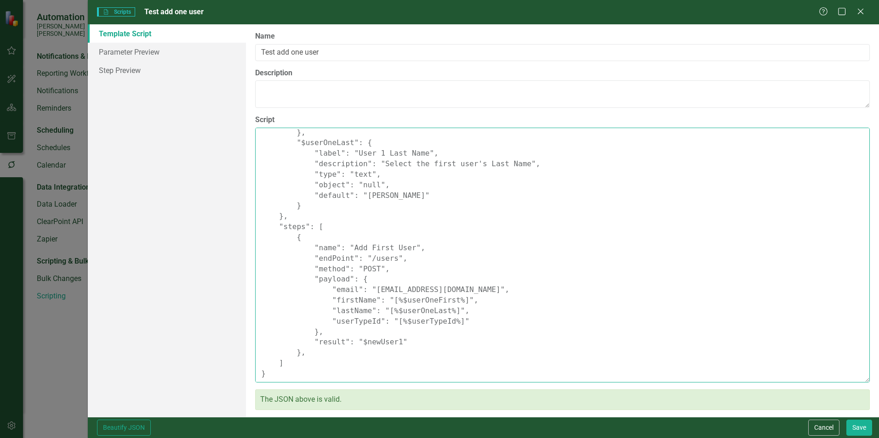
scroll to position [0, 0]
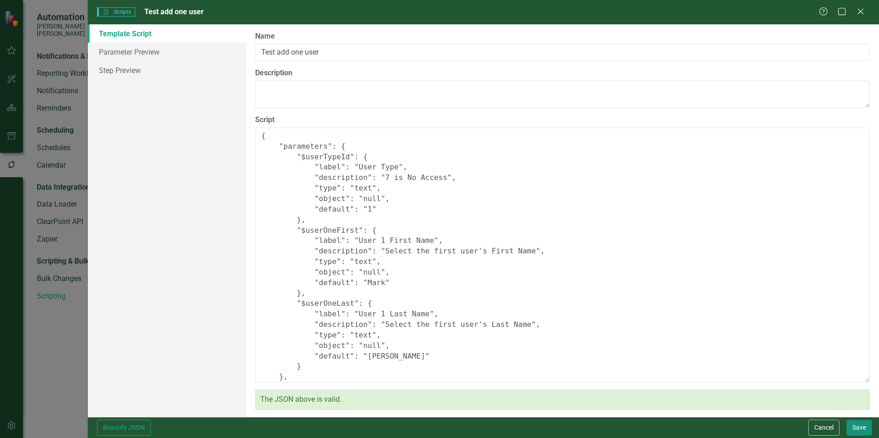
type textarea "{ "parameters": { "$userTypeId": { "label": "User Type", "description": "7 is N…"
click at [861, 423] on button "Save" at bounding box center [859, 428] width 26 height 16
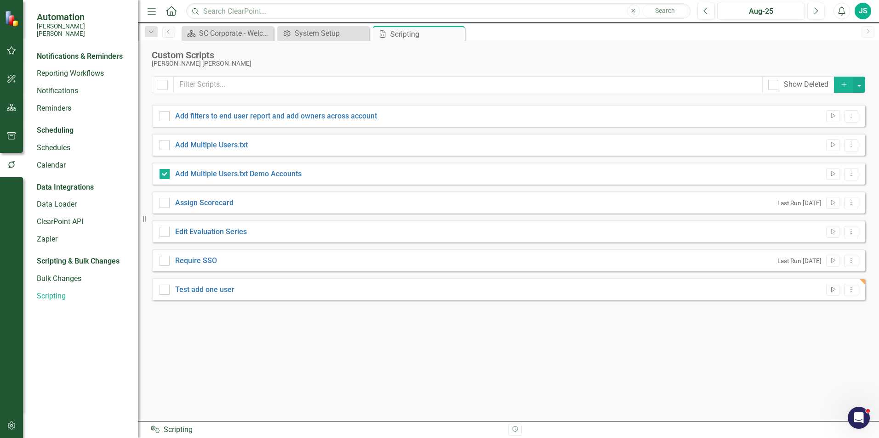
click at [837, 288] on button "Run Script" at bounding box center [832, 290] width 13 height 12
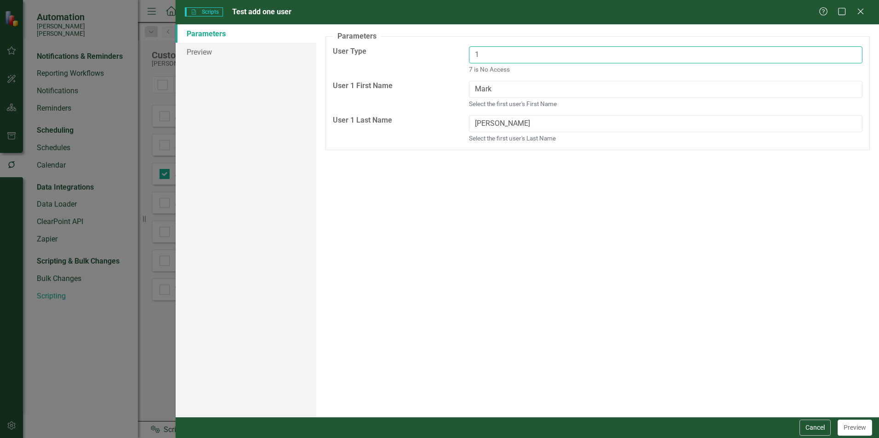
click at [527, 62] on input "1" at bounding box center [665, 54] width 393 height 17
click at [504, 85] on input "Mark" at bounding box center [665, 89] width 393 height 17
type input "M"
type input "TEST"
drag, startPoint x: 506, startPoint y: 119, endPoint x: 396, endPoint y: 116, distance: 110.3
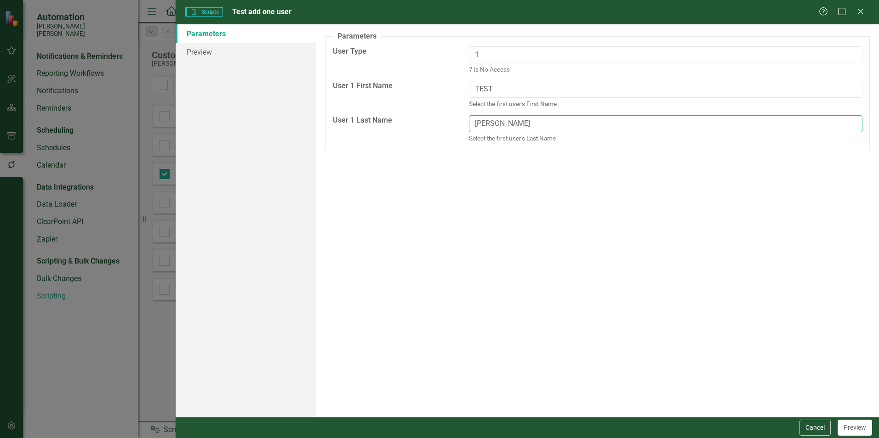
click at [396, 116] on div "User 1 Last Name Cutler Select the first user's Last Name" at bounding box center [597, 132] width 543 height 34
type input "User"
click at [862, 432] on button "Preview" at bounding box center [854, 428] width 34 height 16
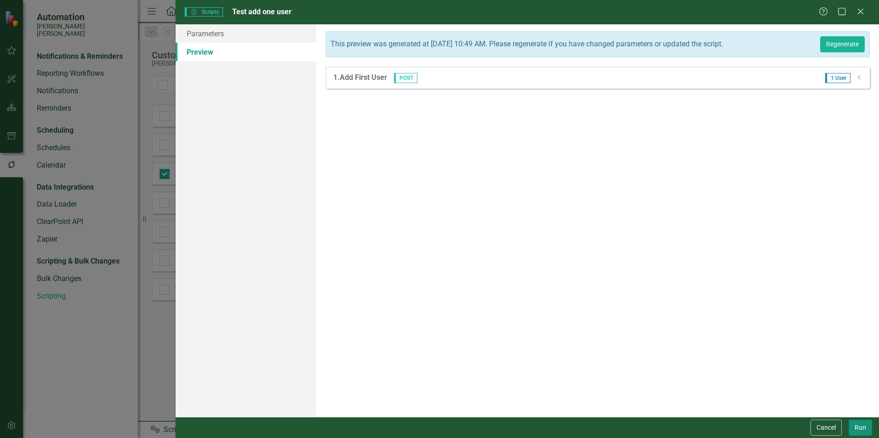
click at [860, 428] on button "Run" at bounding box center [859, 428] width 23 height 16
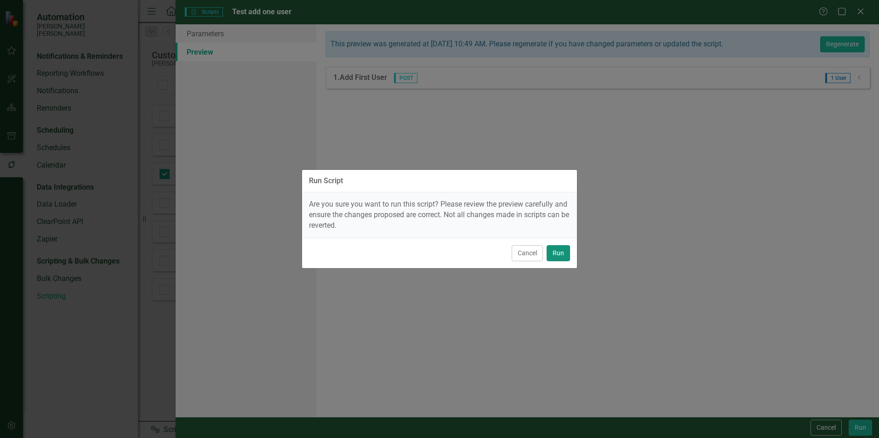
click at [554, 258] on button "Run" at bounding box center [558, 253] width 23 height 16
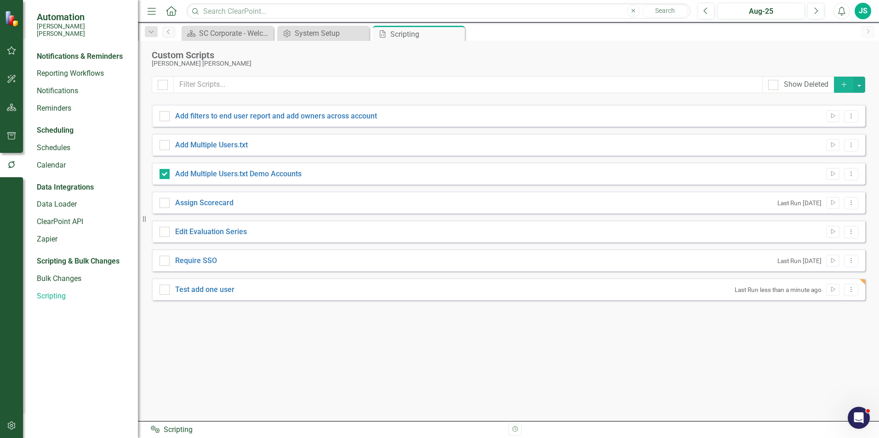
click at [9, 424] on icon "button" at bounding box center [11, 426] width 8 height 8
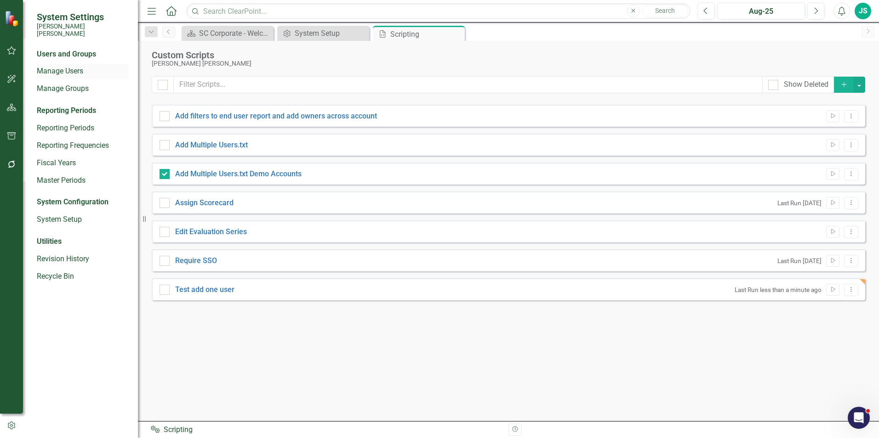
click at [86, 67] on link "Manage Users" at bounding box center [83, 71] width 92 height 11
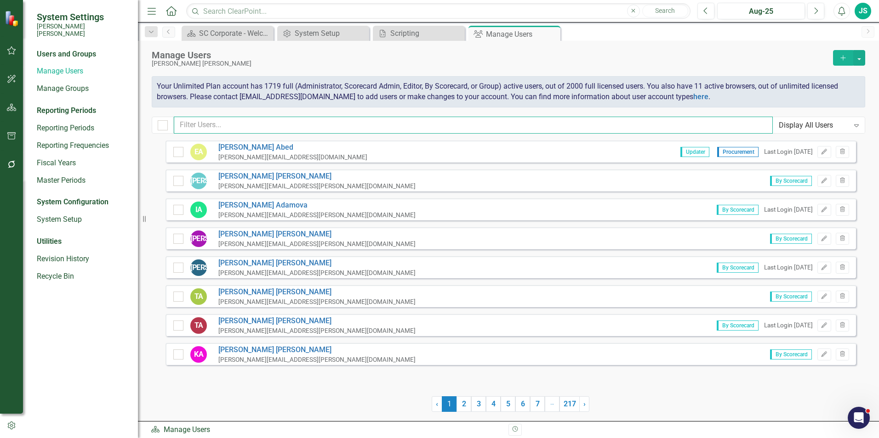
click at [253, 127] on input "text" at bounding box center [473, 125] width 599 height 17
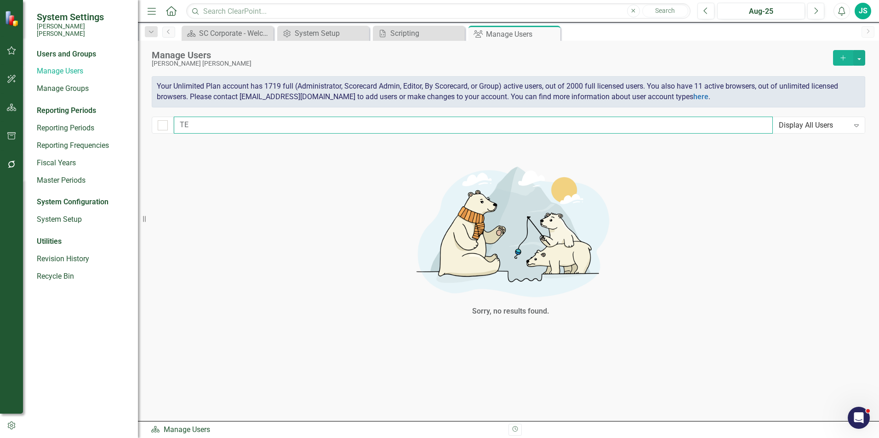
type input "T"
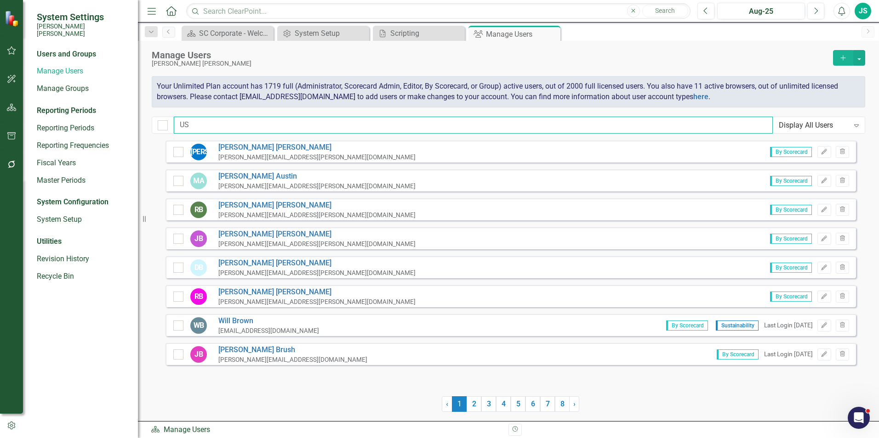
type input "U"
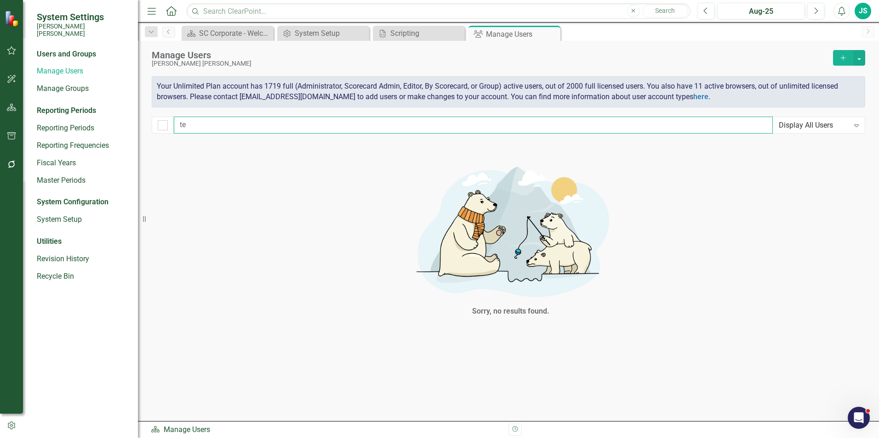
type input "t"
type input "TEST USER"
click at [796, 125] on div "Display All Users" at bounding box center [814, 125] width 70 height 11
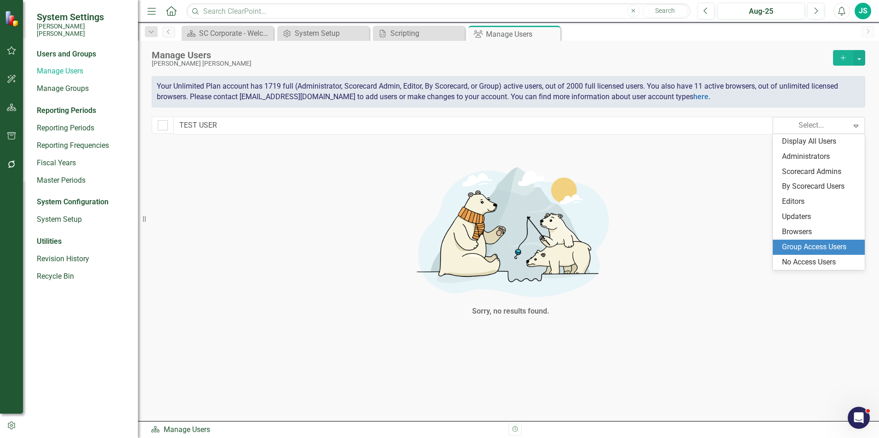
click at [809, 247] on div "Group Access Users" at bounding box center [820, 247] width 77 height 11
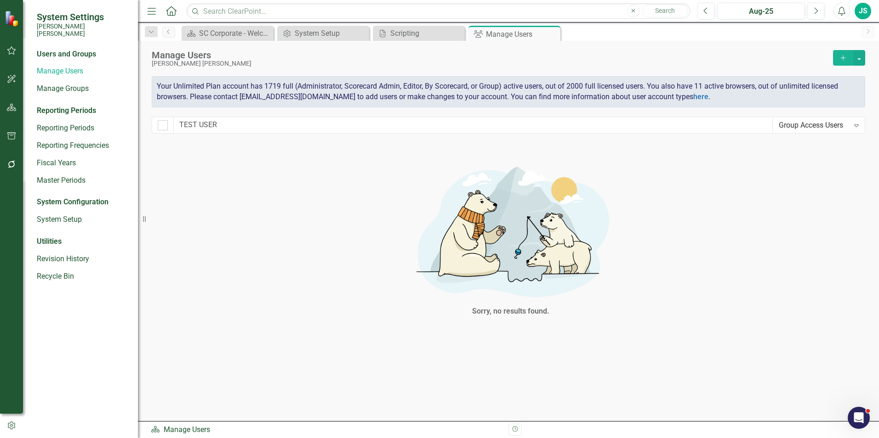
click at [820, 129] on div "Group Access Users" at bounding box center [814, 125] width 70 height 11
click at [6, 431] on button "button" at bounding box center [11, 426] width 23 height 15
click at [14, 427] on icon "button" at bounding box center [11, 426] width 10 height 8
click at [12, 432] on button "button" at bounding box center [11, 426] width 23 height 15
click at [351, 34] on div "System Setup" at bounding box center [325, 33] width 61 height 11
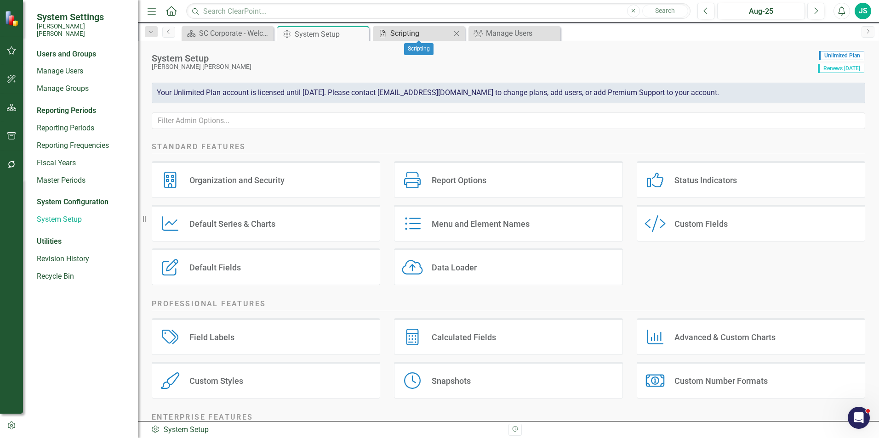
click at [411, 39] on div "Scripting" at bounding box center [420, 33] width 61 height 11
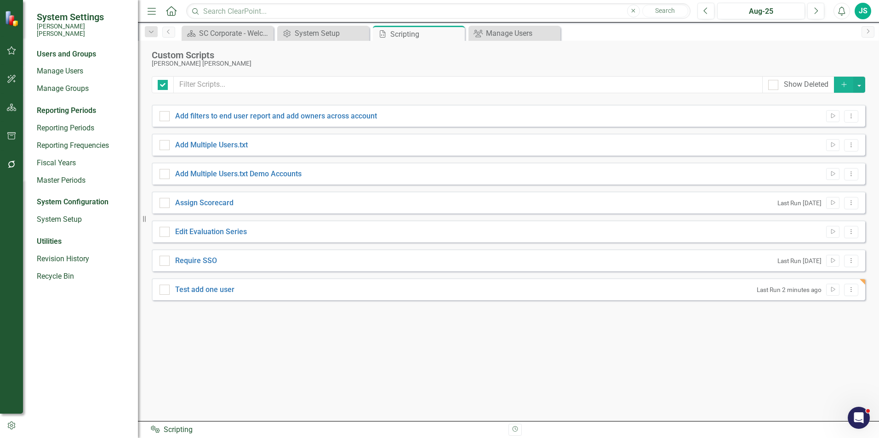
checkbox input "false"
click at [459, 31] on icon "Close" at bounding box center [455, 33] width 9 height 7
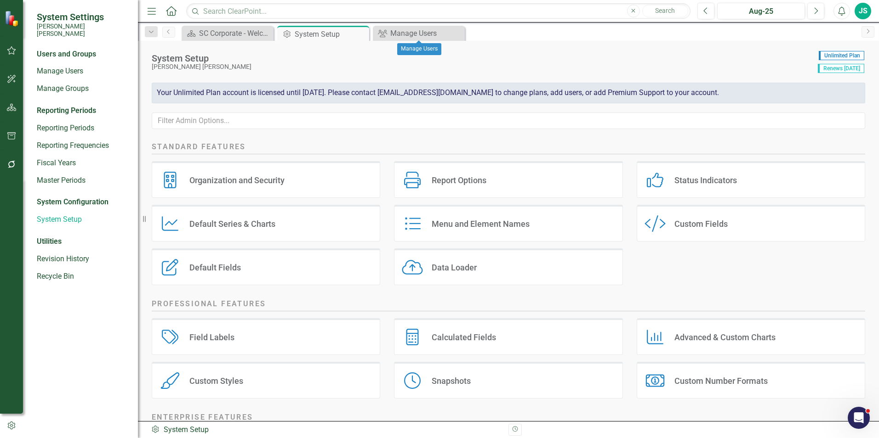
click at [0, 0] on icon at bounding box center [0, 0] width 0 height 0
click at [17, 425] on button "button" at bounding box center [11, 426] width 23 height 15
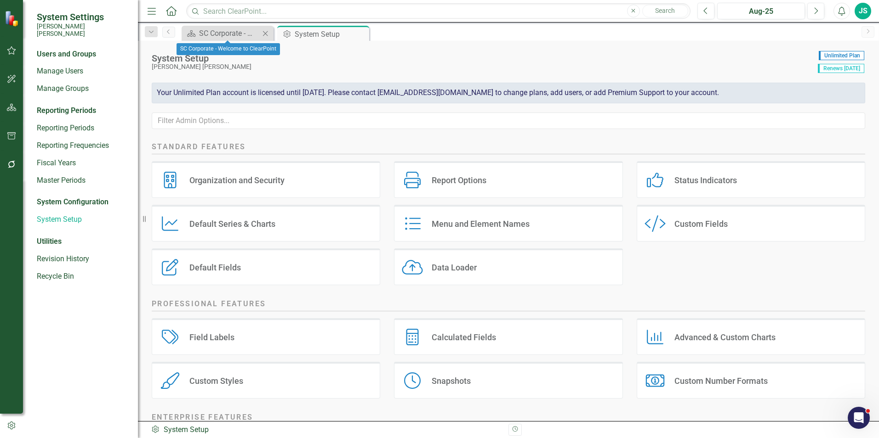
click at [270, 34] on icon "Close" at bounding box center [265, 33] width 9 height 7
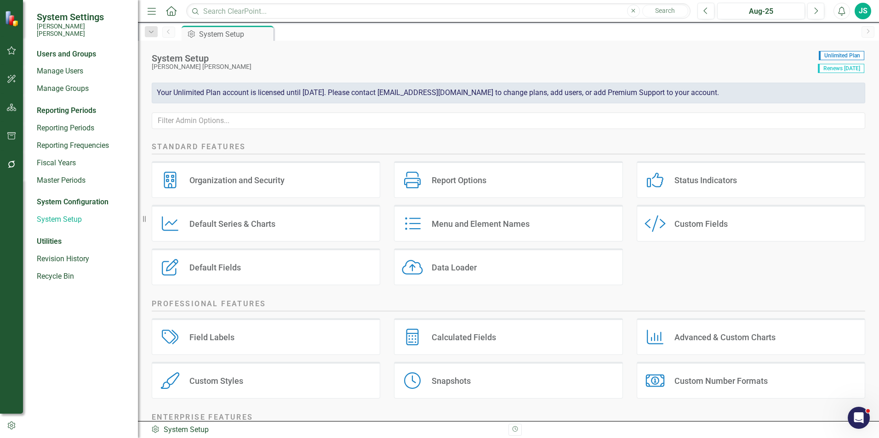
click at [0, 0] on div "Pin" at bounding box center [0, 0] width 0 height 0
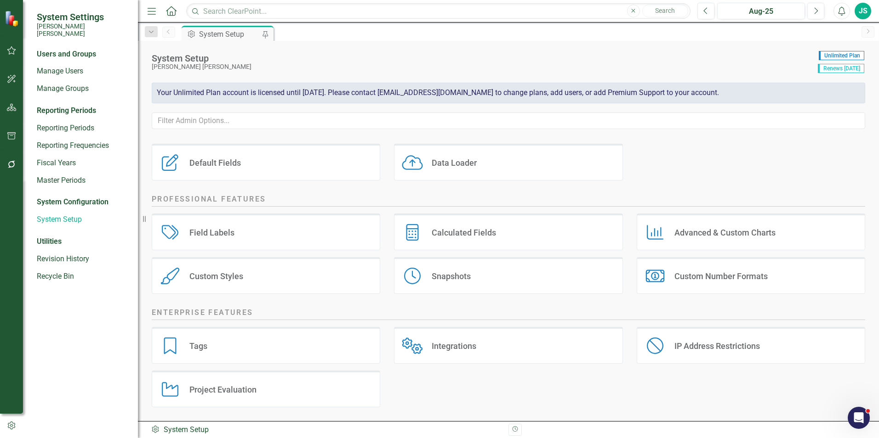
click at [471, 348] on div "Integrations" at bounding box center [454, 346] width 45 height 11
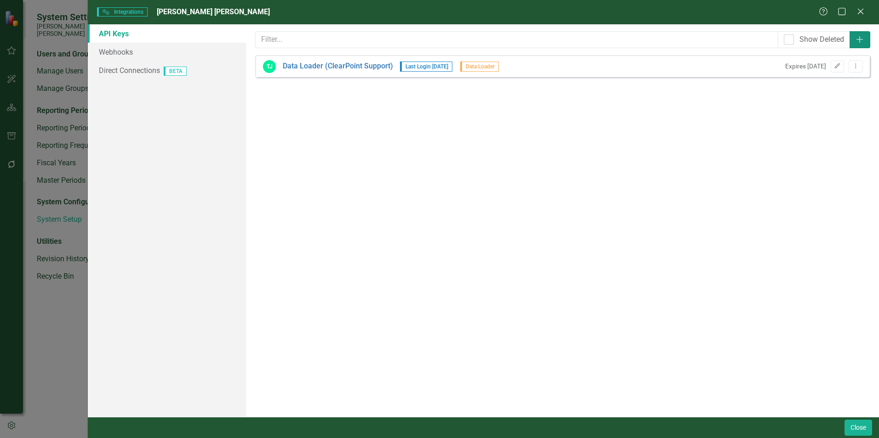
click at [861, 40] on icon "Add" at bounding box center [859, 39] width 9 height 7
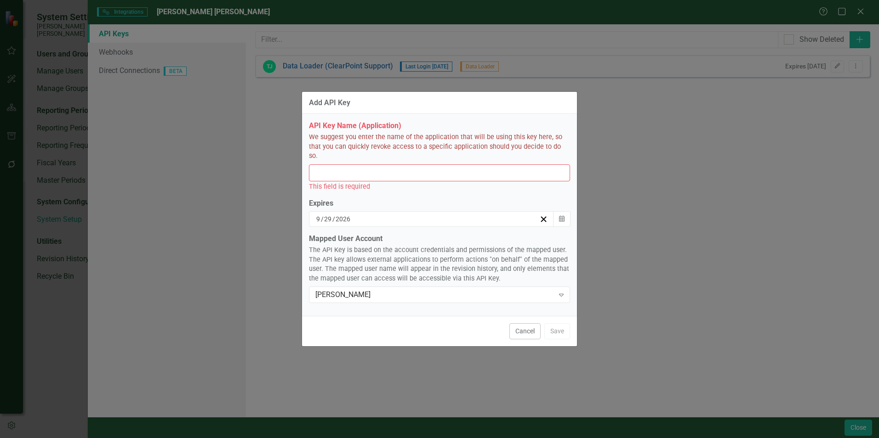
click at [418, 173] on input "API Key Name (Application)" at bounding box center [439, 173] width 261 height 17
click at [518, 171] on input "API Key Name (Application)" at bounding box center [439, 173] width 261 height 17
click at [489, 113] on div "Add API Key" at bounding box center [439, 103] width 275 height 23
click at [517, 316] on div "Cancel Save" at bounding box center [439, 331] width 275 height 30
click at [524, 325] on button "Cancel" at bounding box center [524, 332] width 31 height 16
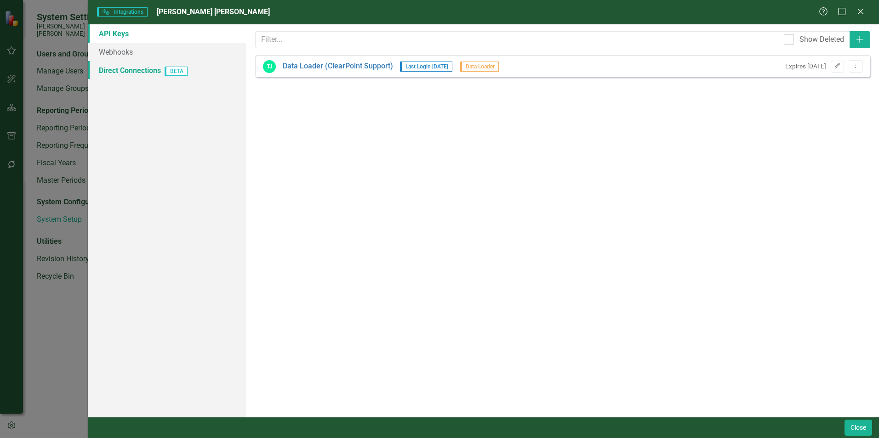
click at [176, 71] on span "BETA" at bounding box center [176, 71] width 23 height 9
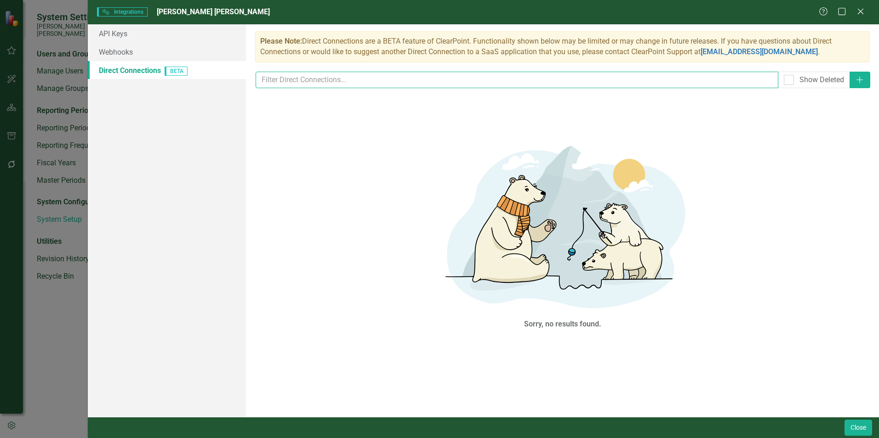
click at [321, 72] on input "text" at bounding box center [517, 80] width 522 height 17
click at [862, 78] on icon "Add" at bounding box center [859, 79] width 9 height 7
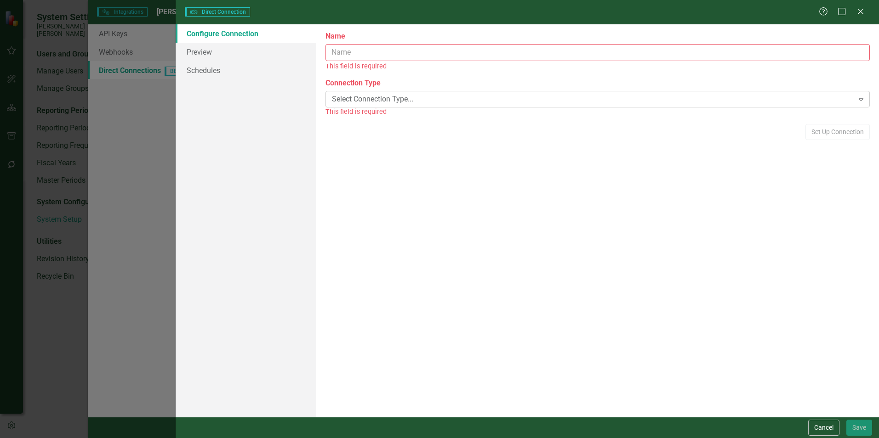
click at [370, 95] on div "Select Connection Type..." at bounding box center [592, 99] width 521 height 11
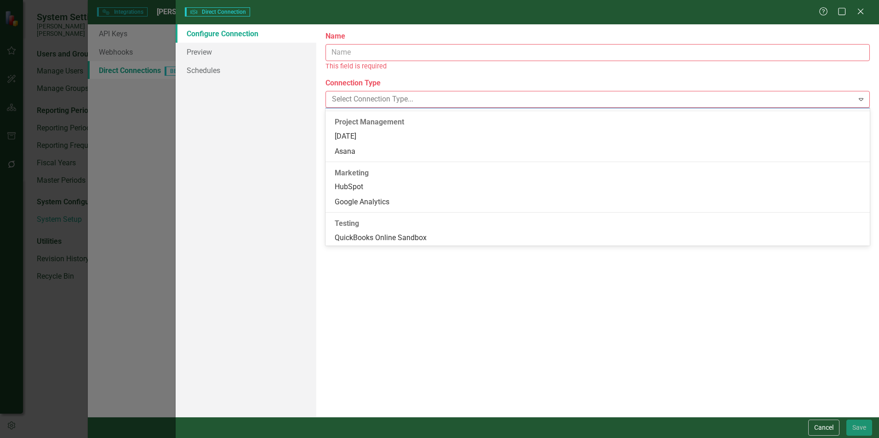
scroll to position [45, 0]
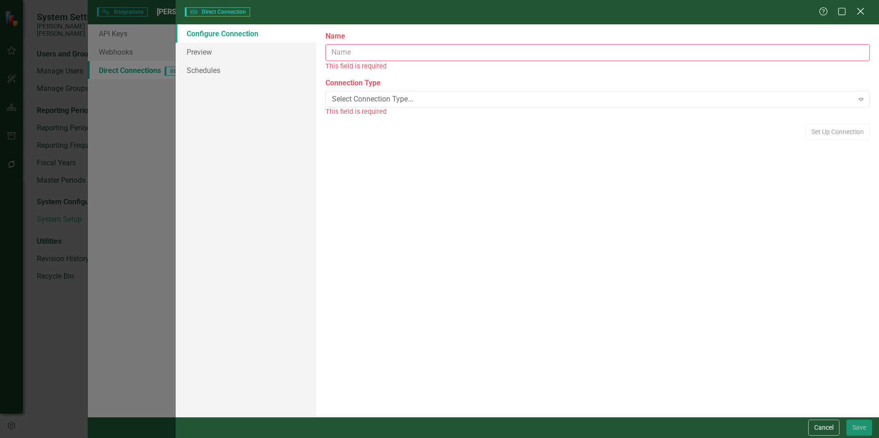
click at [864, 13] on icon "Close" at bounding box center [859, 11] width 11 height 9
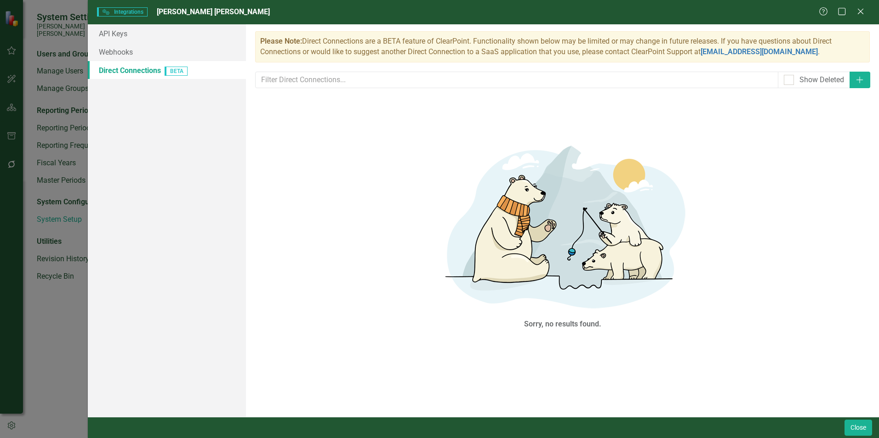
click at [132, 73] on link "Direct Connections BETA" at bounding box center [167, 70] width 158 height 18
click at [853, 89] on div "Please Note: Direct Connections are a BETA feature of ClearPoint. Functionality…" at bounding box center [562, 220] width 633 height 393
click at [857, 83] on icon "Add" at bounding box center [859, 79] width 9 height 7
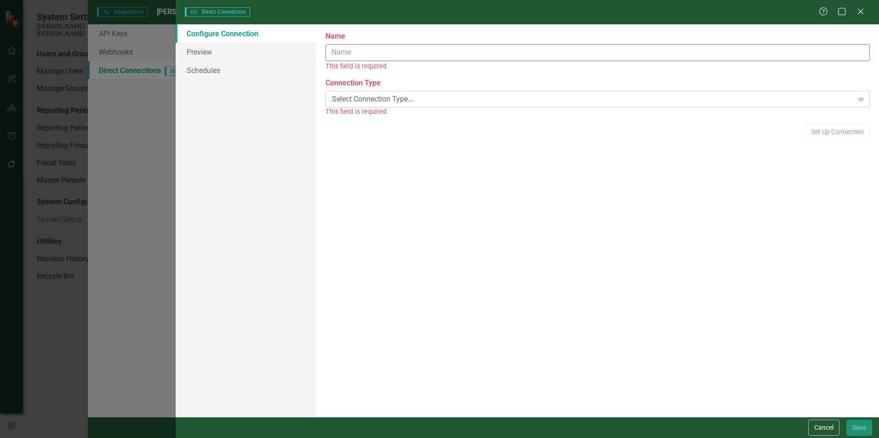
click at [361, 97] on div "Select Connection Type..." at bounding box center [592, 99] width 521 height 11
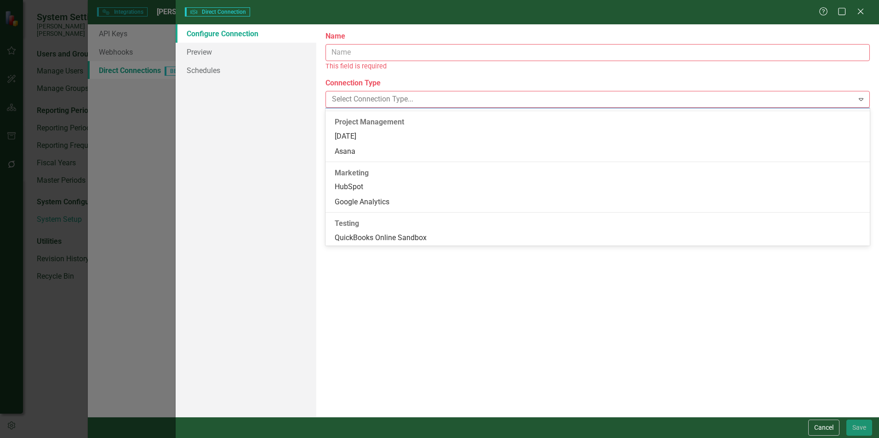
scroll to position [0, 0]
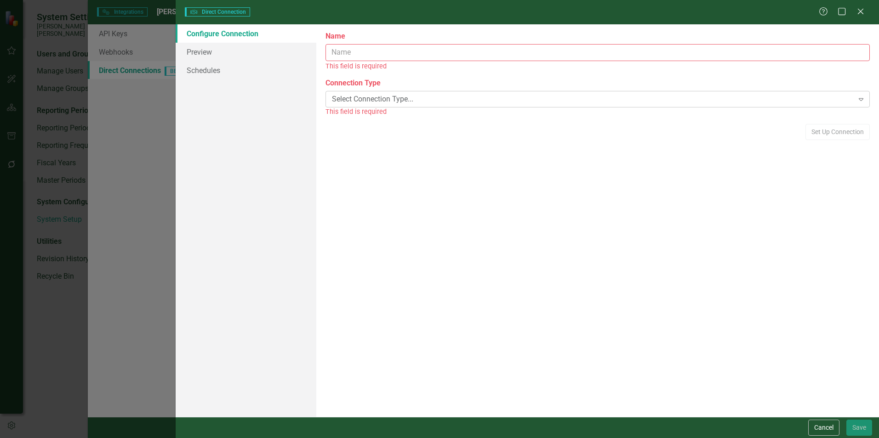
drag, startPoint x: 373, startPoint y: 149, endPoint x: 366, endPoint y: 93, distance: 56.1
click at [366, 93] on div "Select Connection Type... Expand" at bounding box center [597, 99] width 544 height 17
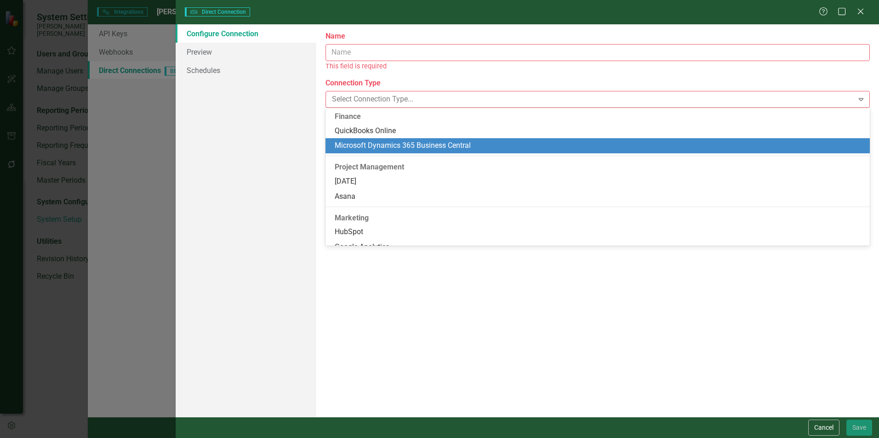
click at [350, 149] on div "Microsoft Dynamics 365 Business Central" at bounding box center [600, 146] width 530 height 11
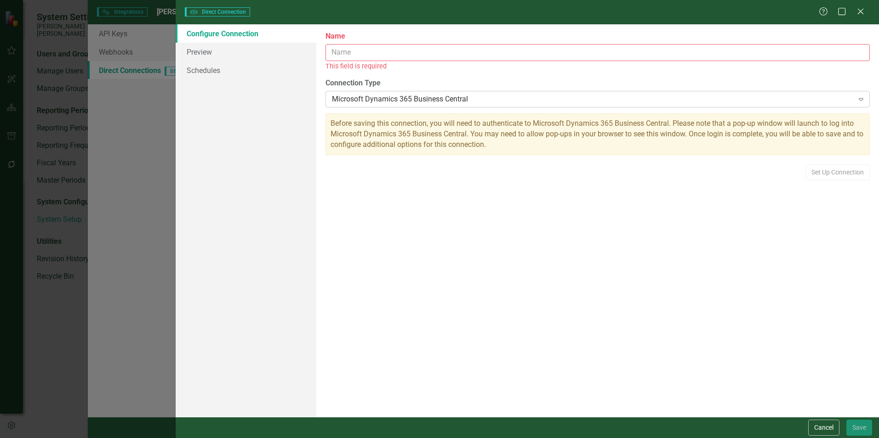
click at [382, 94] on div "Microsoft Dynamics 365 Business Central" at bounding box center [592, 99] width 521 height 11
click at [820, 424] on button "Cancel" at bounding box center [823, 428] width 31 height 16
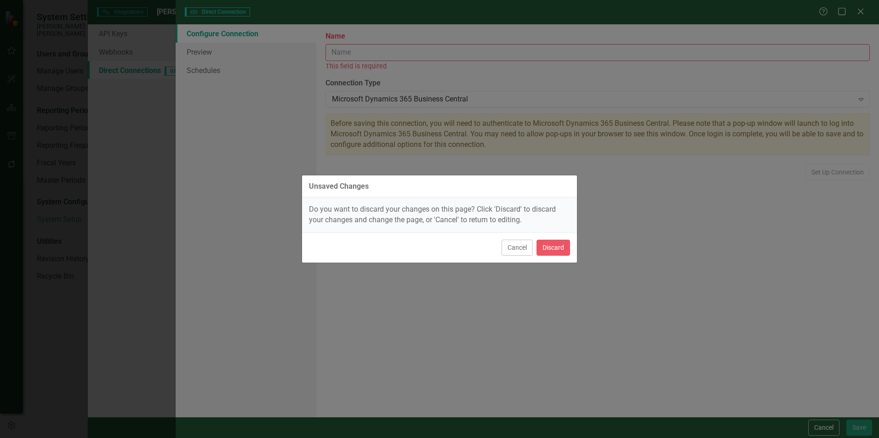
click at [563, 256] on div "Cancel Discard" at bounding box center [439, 248] width 275 height 30
click at [560, 242] on button "Discard" at bounding box center [553, 248] width 34 height 16
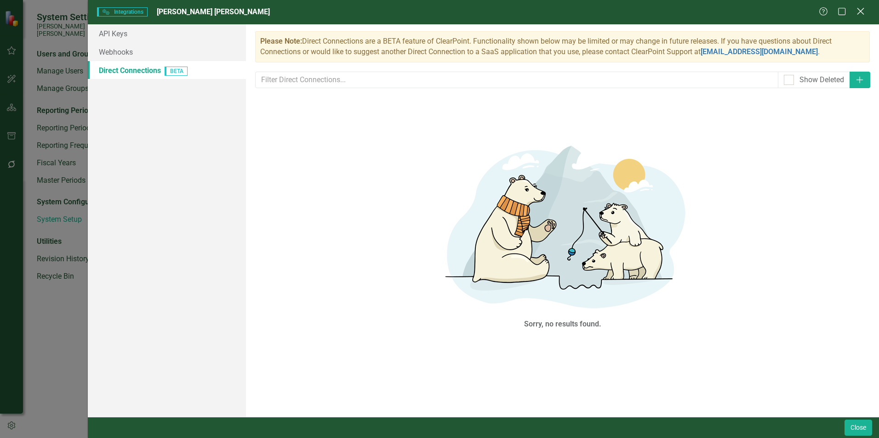
click at [862, 9] on icon at bounding box center [860, 11] width 7 height 7
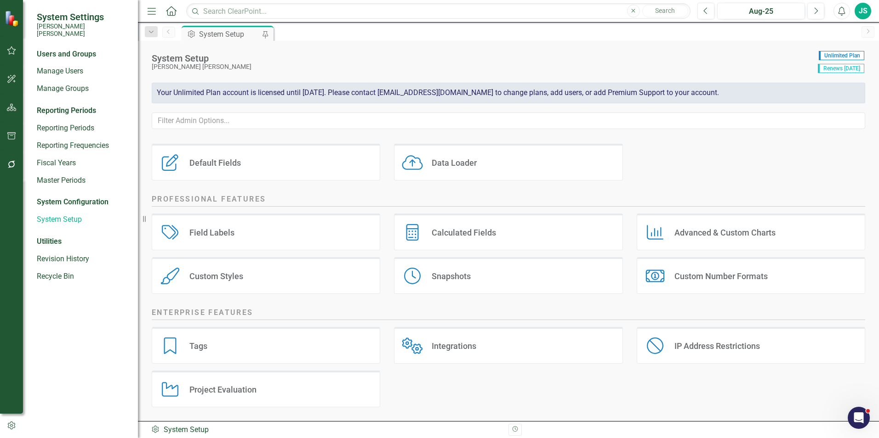
click at [11, 167] on icon "button" at bounding box center [12, 164] width 10 height 7
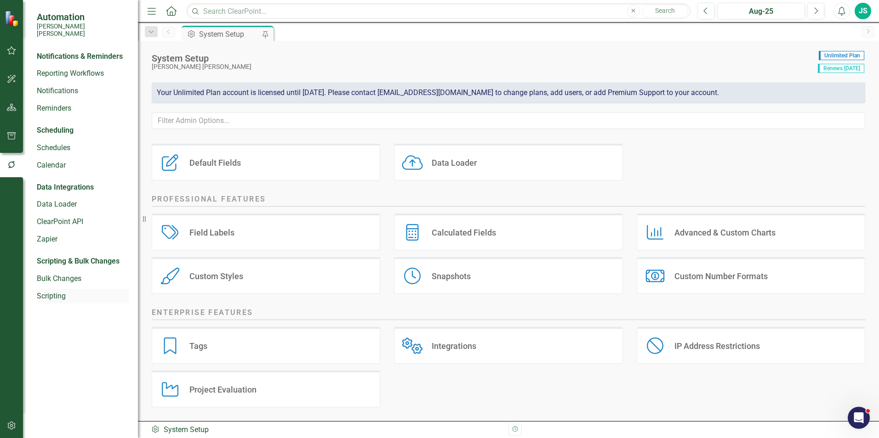
click at [63, 291] on link "Scripting" at bounding box center [83, 296] width 92 height 11
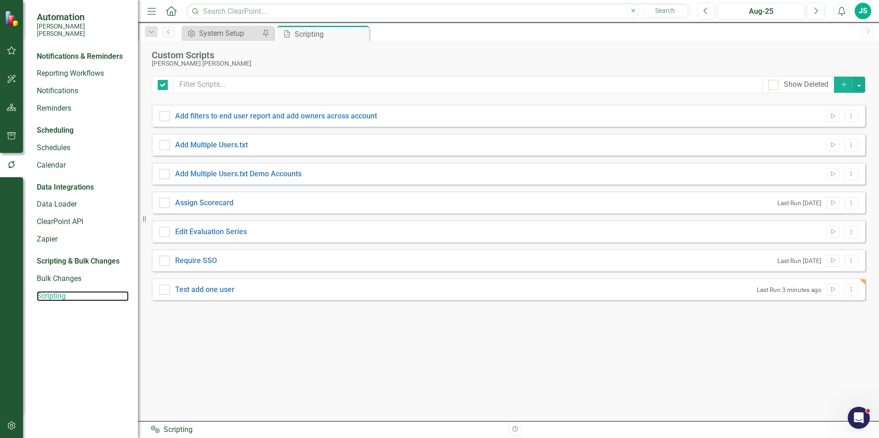
checkbox input "false"
click at [198, 290] on link "Test add one user" at bounding box center [204, 289] width 59 height 9
click at [165, 290] on input "Test add one user" at bounding box center [162, 288] width 6 height 6
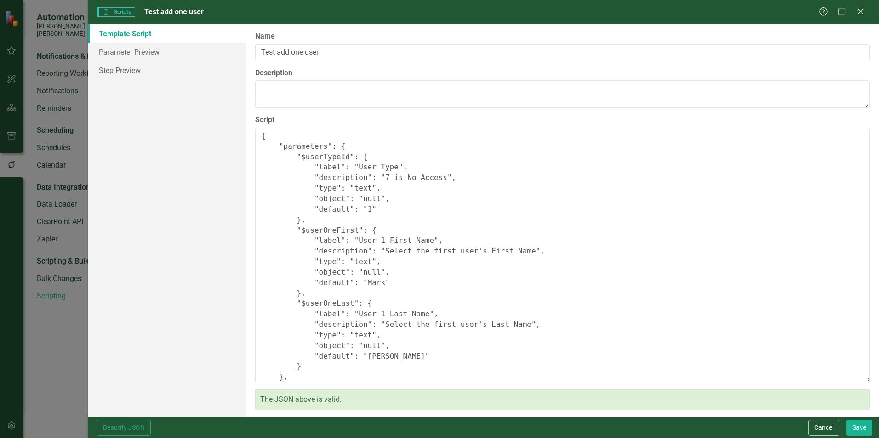
click at [44, 115] on div "Scripting Scripts Test add one user Help Maximize Close Template Script Paramet…" at bounding box center [439, 219] width 879 height 438
click at [868, 10] on div "Help Maximize Close" at bounding box center [844, 12] width 51 height 11
click at [865, 10] on icon "Close" at bounding box center [859, 11] width 11 height 9
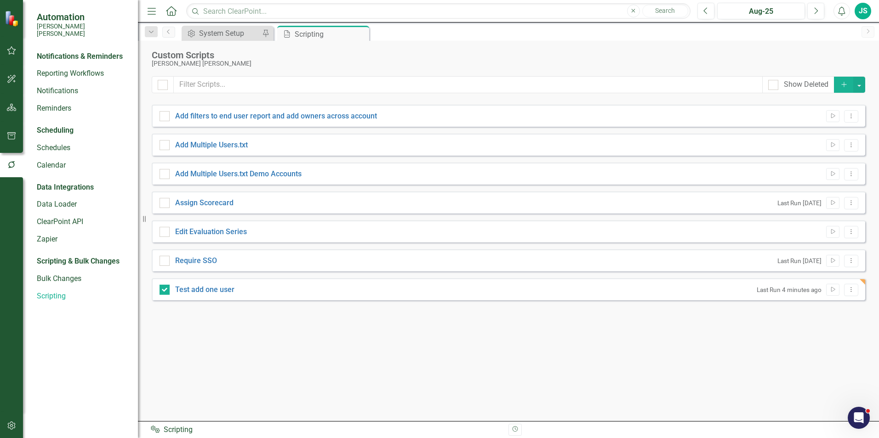
click at [9, 425] on icon "button" at bounding box center [12, 425] width 10 height 7
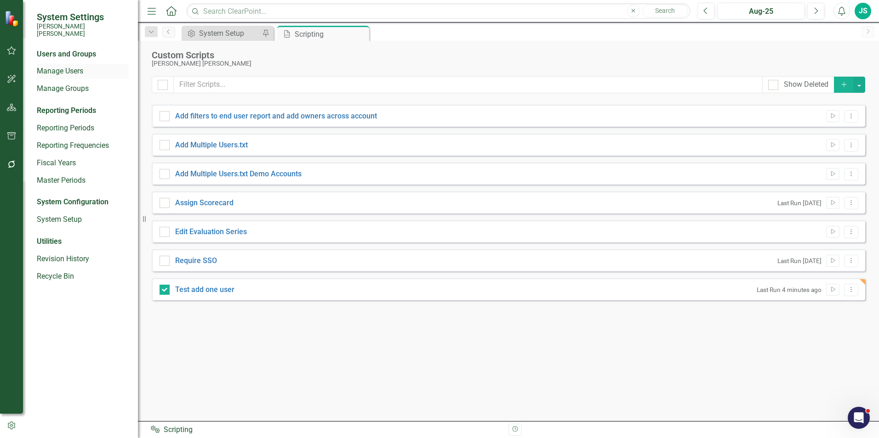
click at [84, 66] on link "Manage Users" at bounding box center [83, 71] width 92 height 11
click at [214, 291] on link "Test add one user" at bounding box center [204, 289] width 59 height 9
click at [165, 291] on input "Test add one user" at bounding box center [162, 288] width 6 height 6
checkbox input "false"
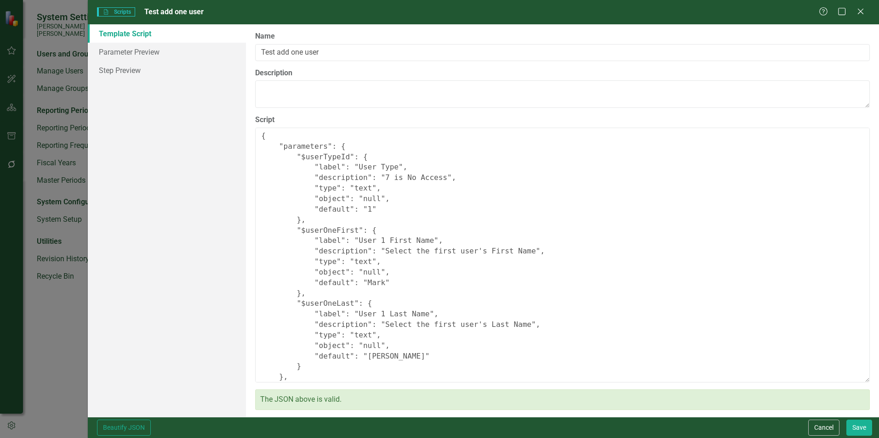
scroll to position [161, 0]
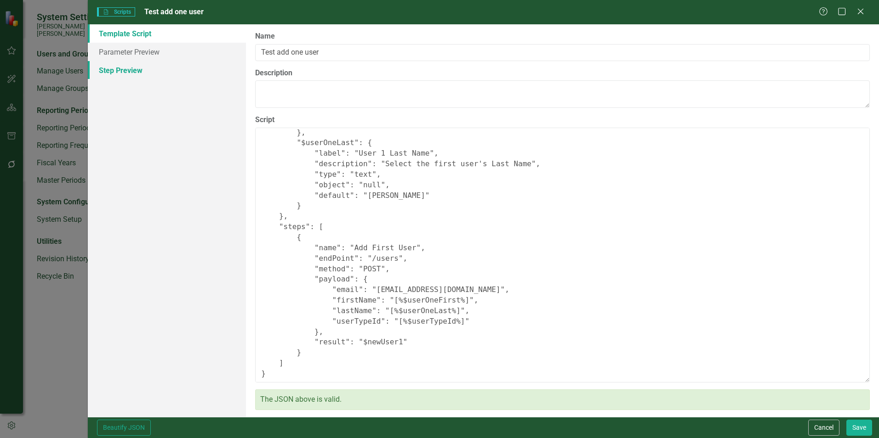
click at [142, 75] on link "Step Preview" at bounding box center [167, 70] width 158 height 18
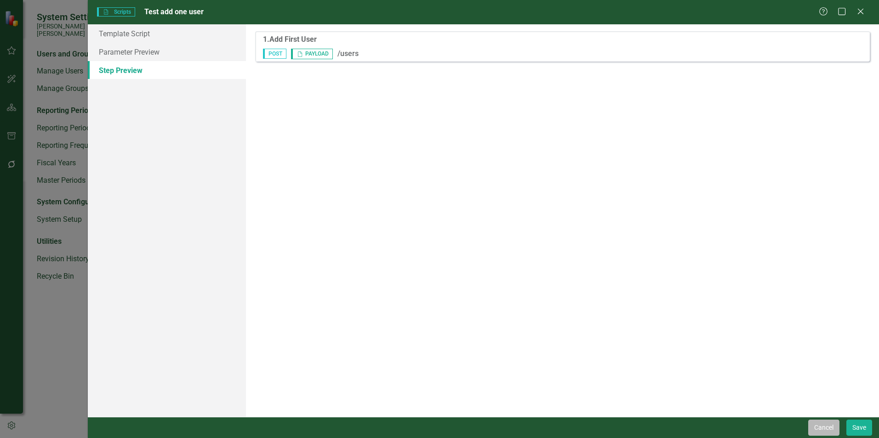
click at [813, 428] on button "Cancel" at bounding box center [823, 428] width 31 height 16
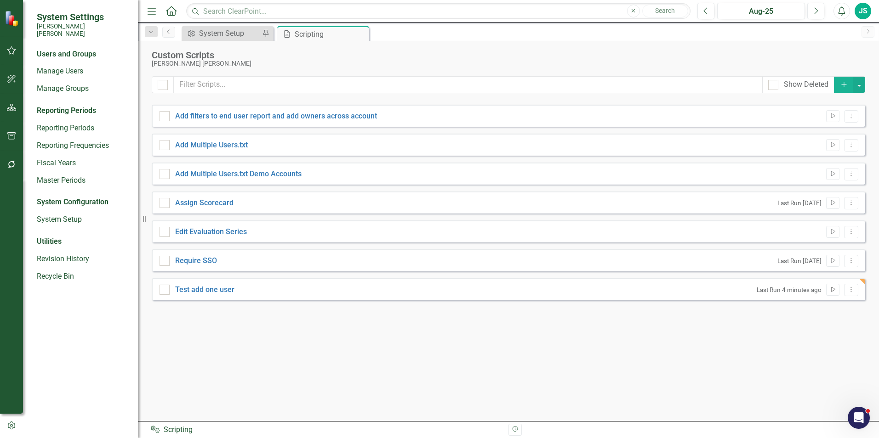
click at [834, 288] on icon "Run Script" at bounding box center [832, 290] width 7 height 6
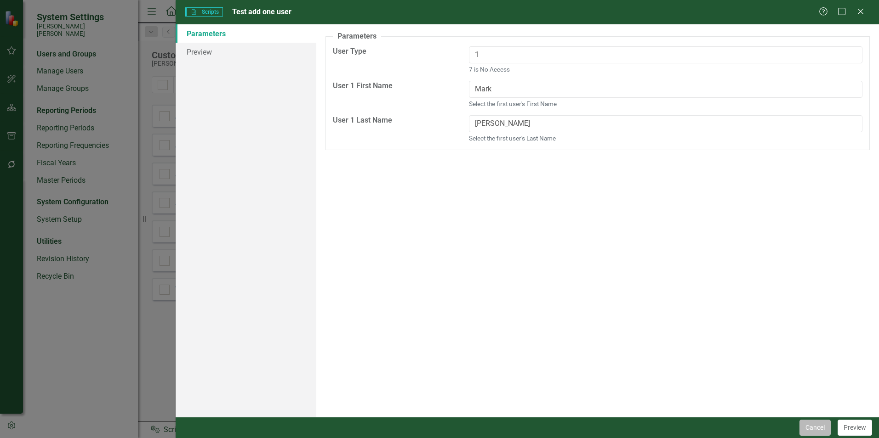
click at [820, 424] on button "Cancel" at bounding box center [814, 428] width 31 height 16
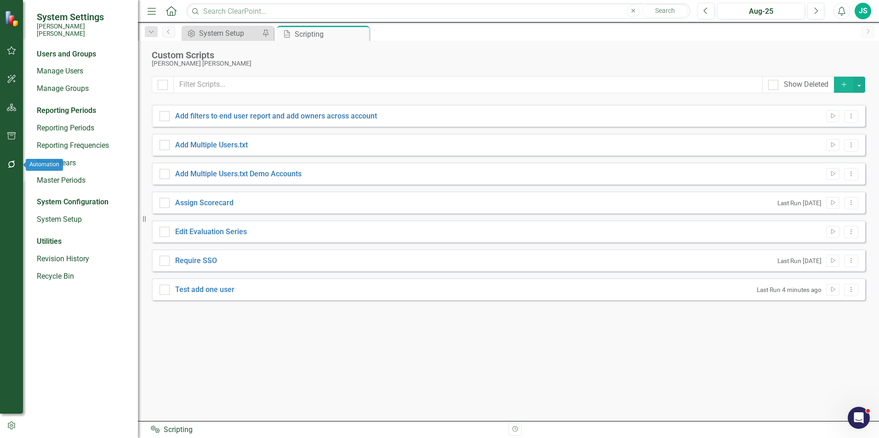
click at [16, 162] on icon "button" at bounding box center [12, 164] width 10 height 7
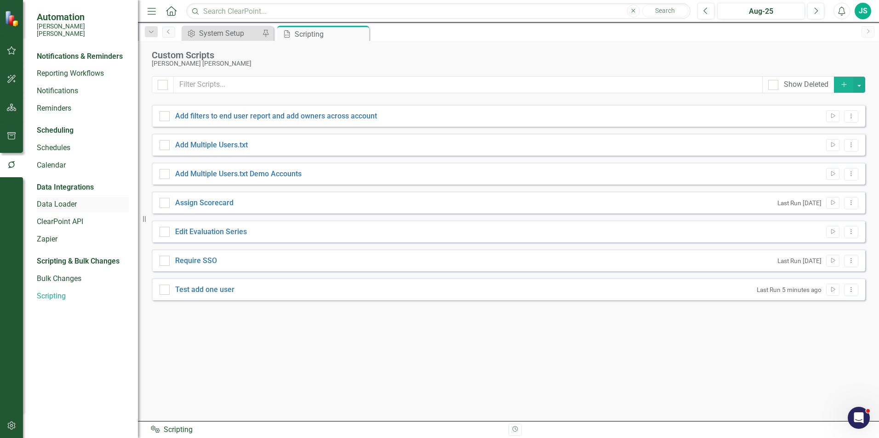
click at [68, 197] on div "Data Loader" at bounding box center [83, 204] width 92 height 15
click at [69, 217] on link "ClearPoint API" at bounding box center [83, 222] width 92 height 11
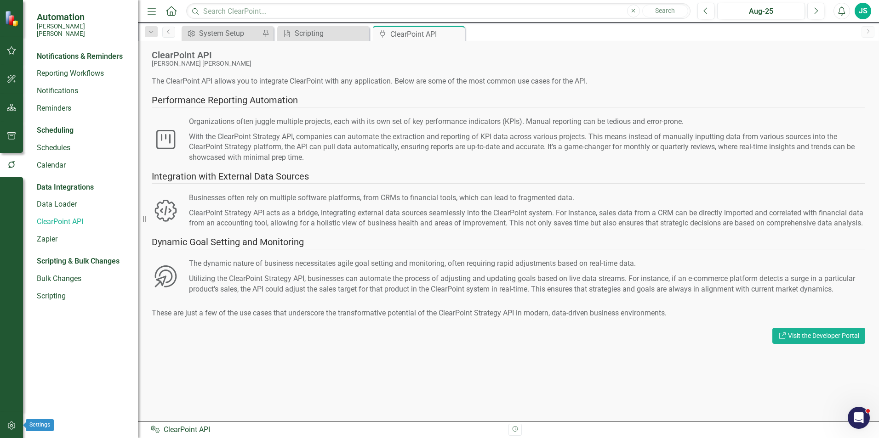
click at [6, 428] on button "button" at bounding box center [11, 426] width 21 height 19
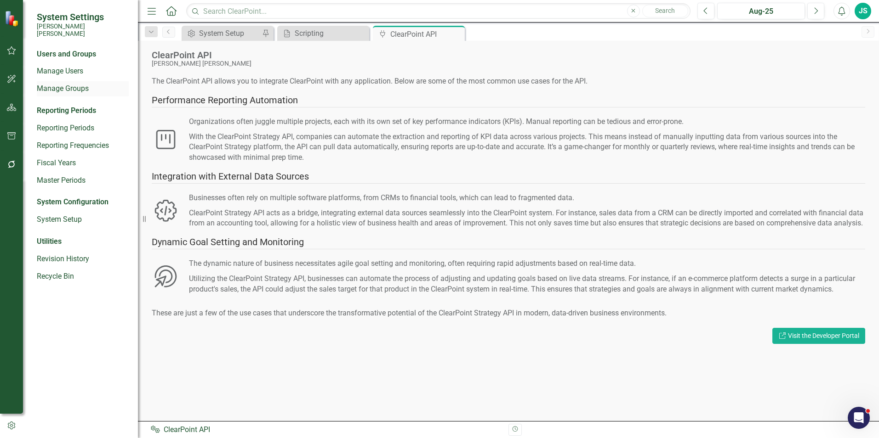
click at [82, 84] on link "Manage Groups" at bounding box center [83, 89] width 92 height 11
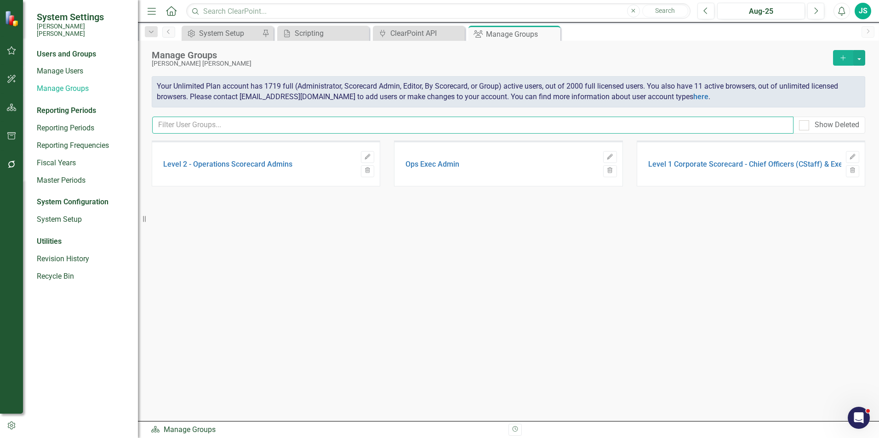
click at [285, 126] on input "text" at bounding box center [472, 125] width 641 height 17
click at [830, 130] on div "Show Deleted" at bounding box center [836, 125] width 45 height 11
click at [805, 126] on input "Show Deleted" at bounding box center [802, 123] width 6 height 6
click at [830, 130] on div "Show Deleted" at bounding box center [836, 125] width 45 height 11
click at [805, 126] on input "Show Deleted" at bounding box center [802, 123] width 6 height 6
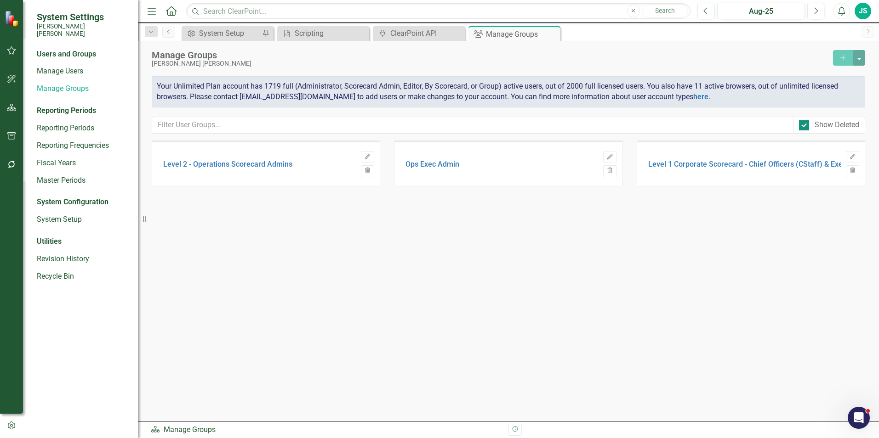
checkbox input "false"
click at [429, 116] on div "Manage Groups Santee Cooper Add Your Unlimited Plan account has 1719 full (Admi…" at bounding box center [508, 91] width 741 height 100
click at [837, 52] on button "Add" at bounding box center [843, 58] width 20 height 16
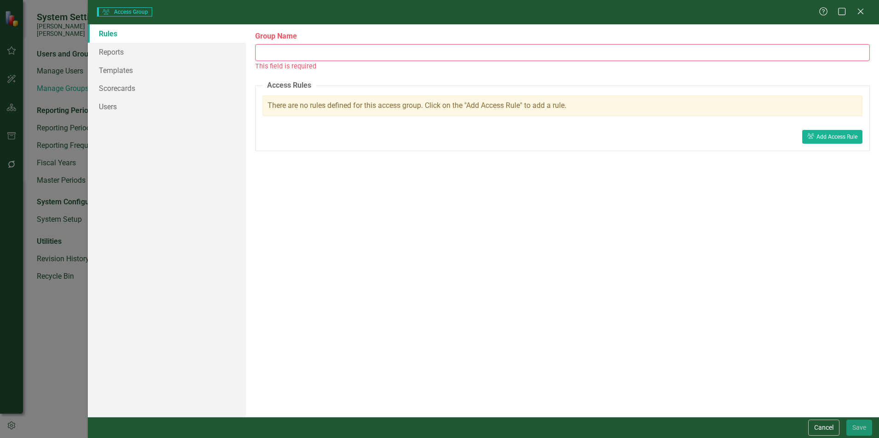
click at [515, 37] on label "Group Name" at bounding box center [562, 36] width 615 height 11
click at [515, 44] on input "Group Name" at bounding box center [562, 52] width 615 height 17
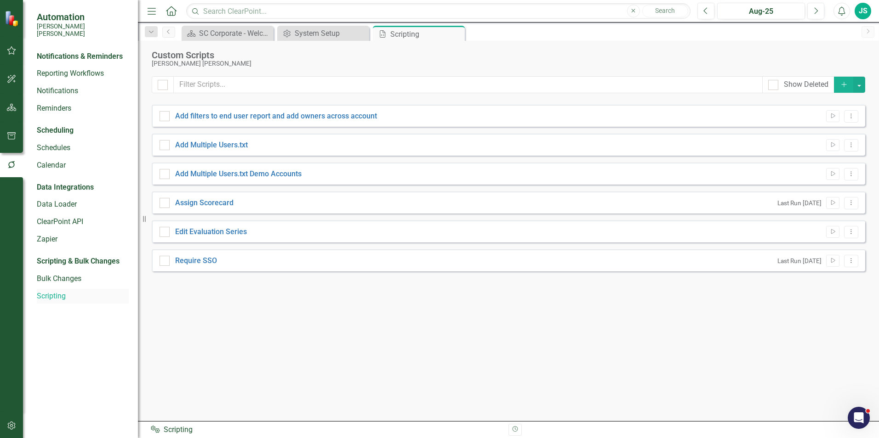
click at [69, 291] on link "Scripting" at bounding box center [83, 296] width 92 height 11
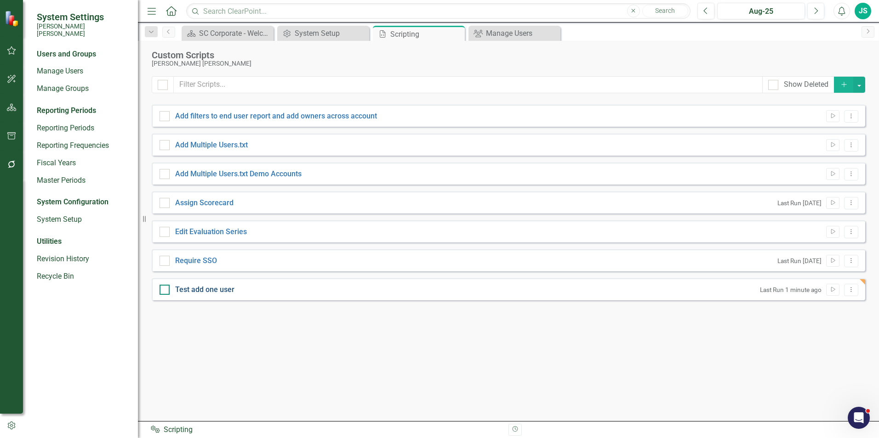
click at [225, 286] on link "Test add one user" at bounding box center [204, 289] width 59 height 9
click at [165, 286] on input "Test add one user" at bounding box center [162, 288] width 6 height 6
checkbox input "true"
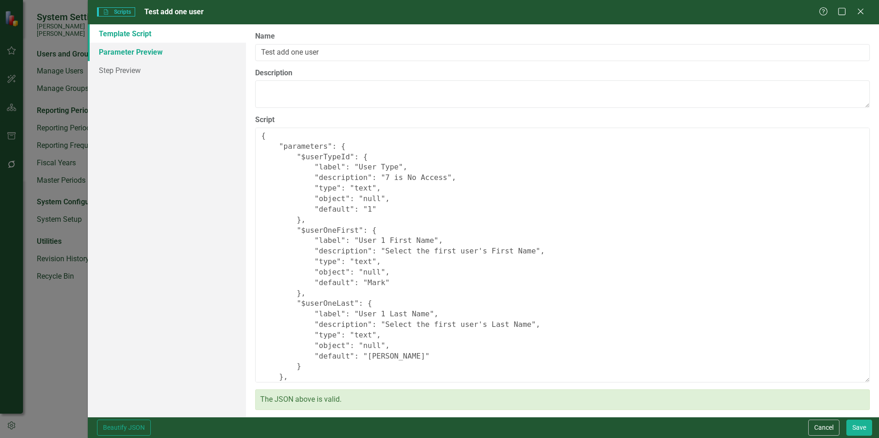
click at [197, 57] on link "Parameter Preview" at bounding box center [167, 52] width 158 height 18
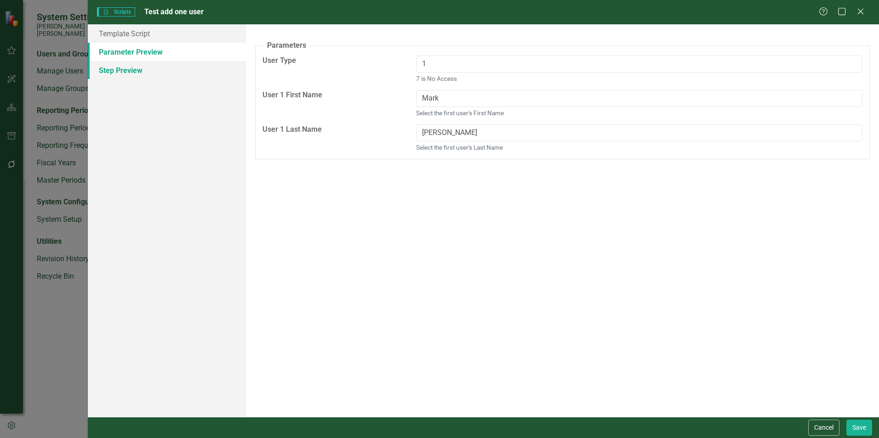
click at [195, 66] on link "Step Preview" at bounding box center [167, 70] width 158 height 18
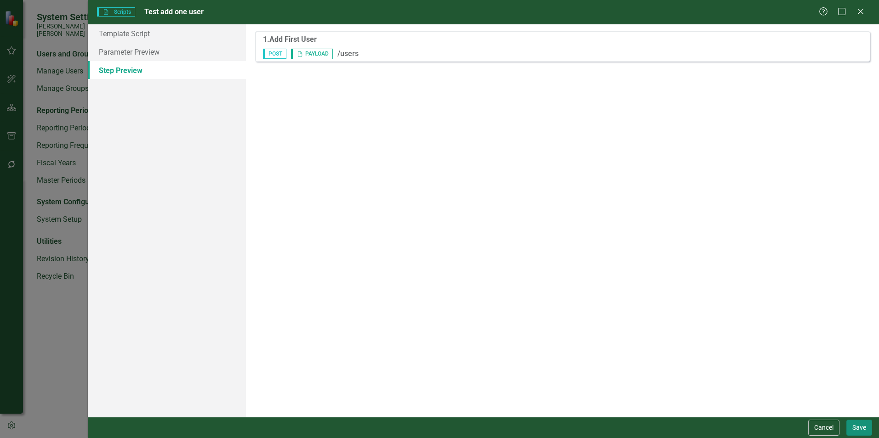
click at [866, 424] on button "Save" at bounding box center [859, 428] width 26 height 16
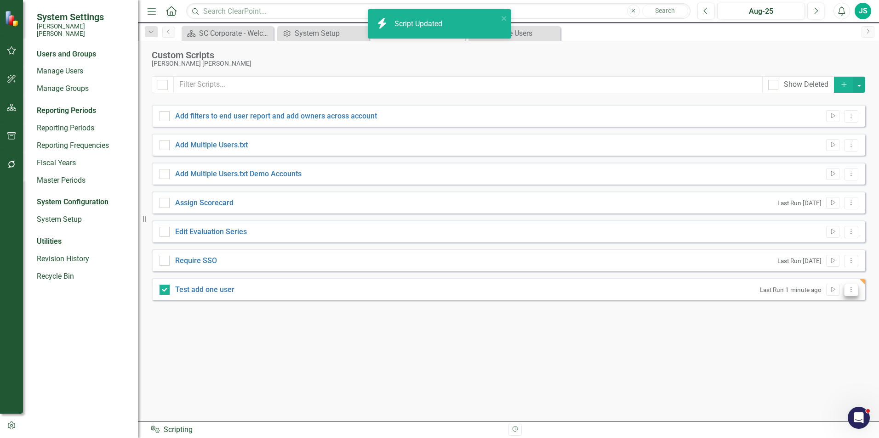
click at [849, 290] on icon "Dropdown Menu" at bounding box center [851, 290] width 8 height 6
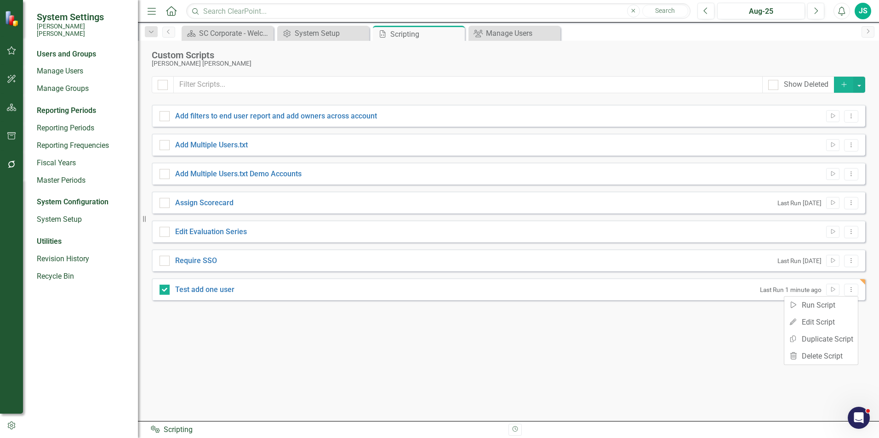
click at [863, 284] on div "Test add one user Last Run 1 minute ago Run Script Dropdown Menu" at bounding box center [508, 290] width 713 height 22
click at [865, 277] on div "Show Deleted Add Add filters to end user report and add owners across account R…" at bounding box center [508, 243] width 713 height 334
click at [11, 424] on icon "button" at bounding box center [11, 426] width 10 height 8
click at [7, 424] on icon "button" at bounding box center [11, 426] width 10 height 8
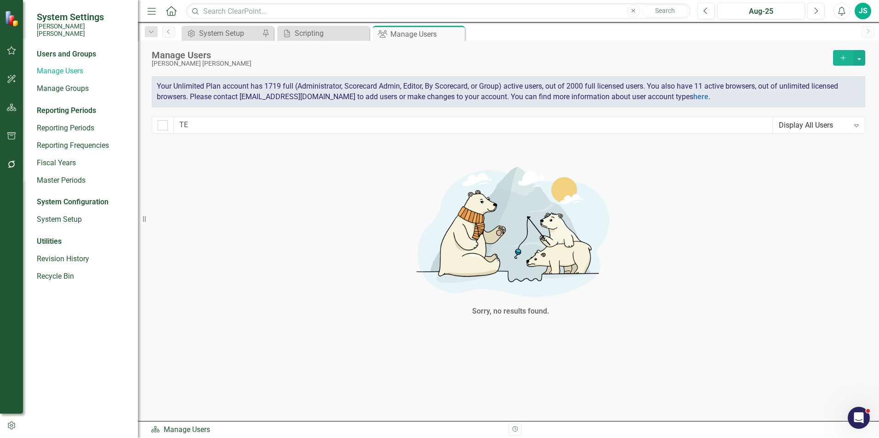
type input "T"
type input "z"
type input "Mark cut"
